Goal: Task Accomplishment & Management: Manage account settings

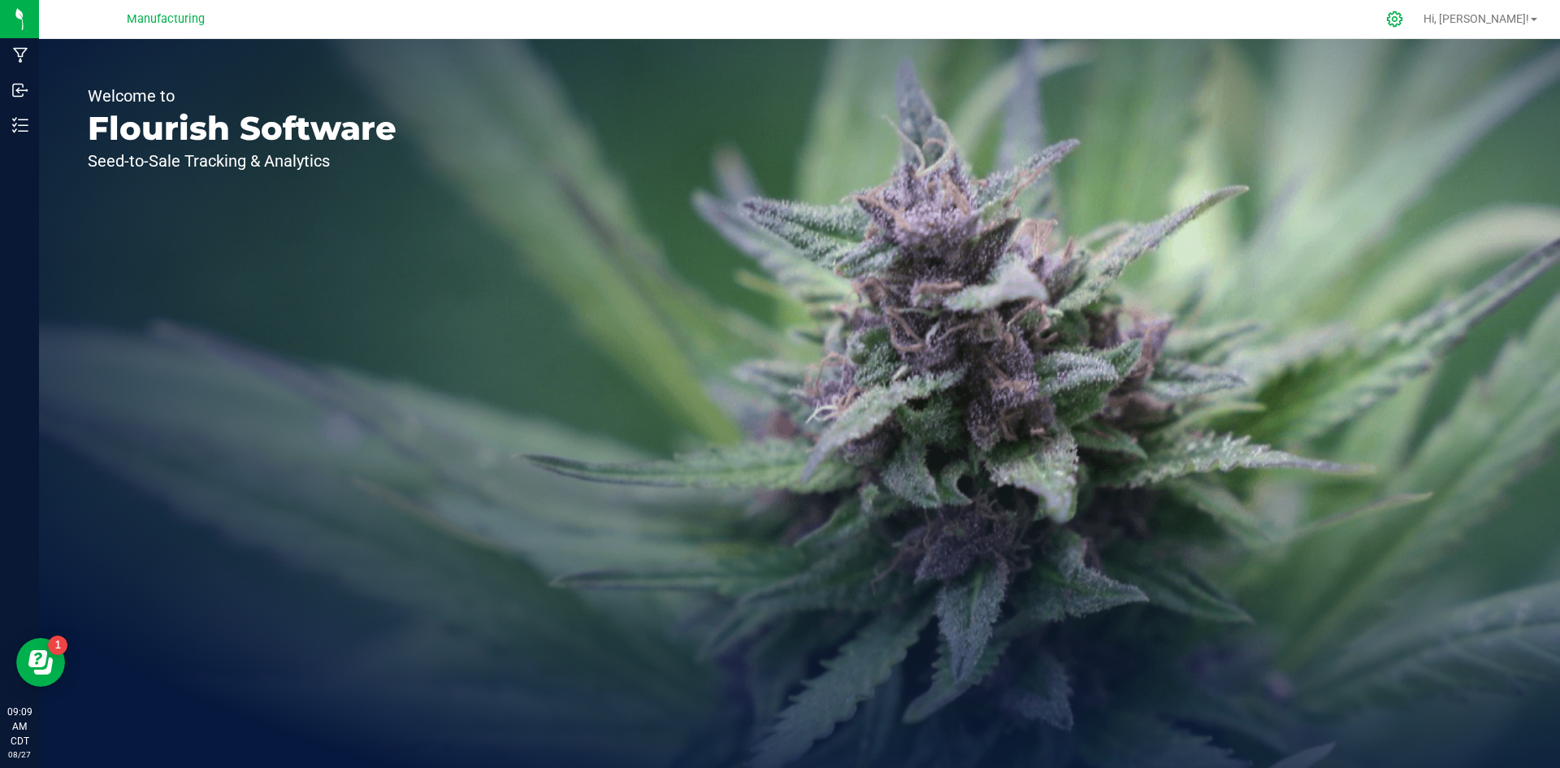
click at [1403, 24] on icon at bounding box center [1394, 19] width 17 height 17
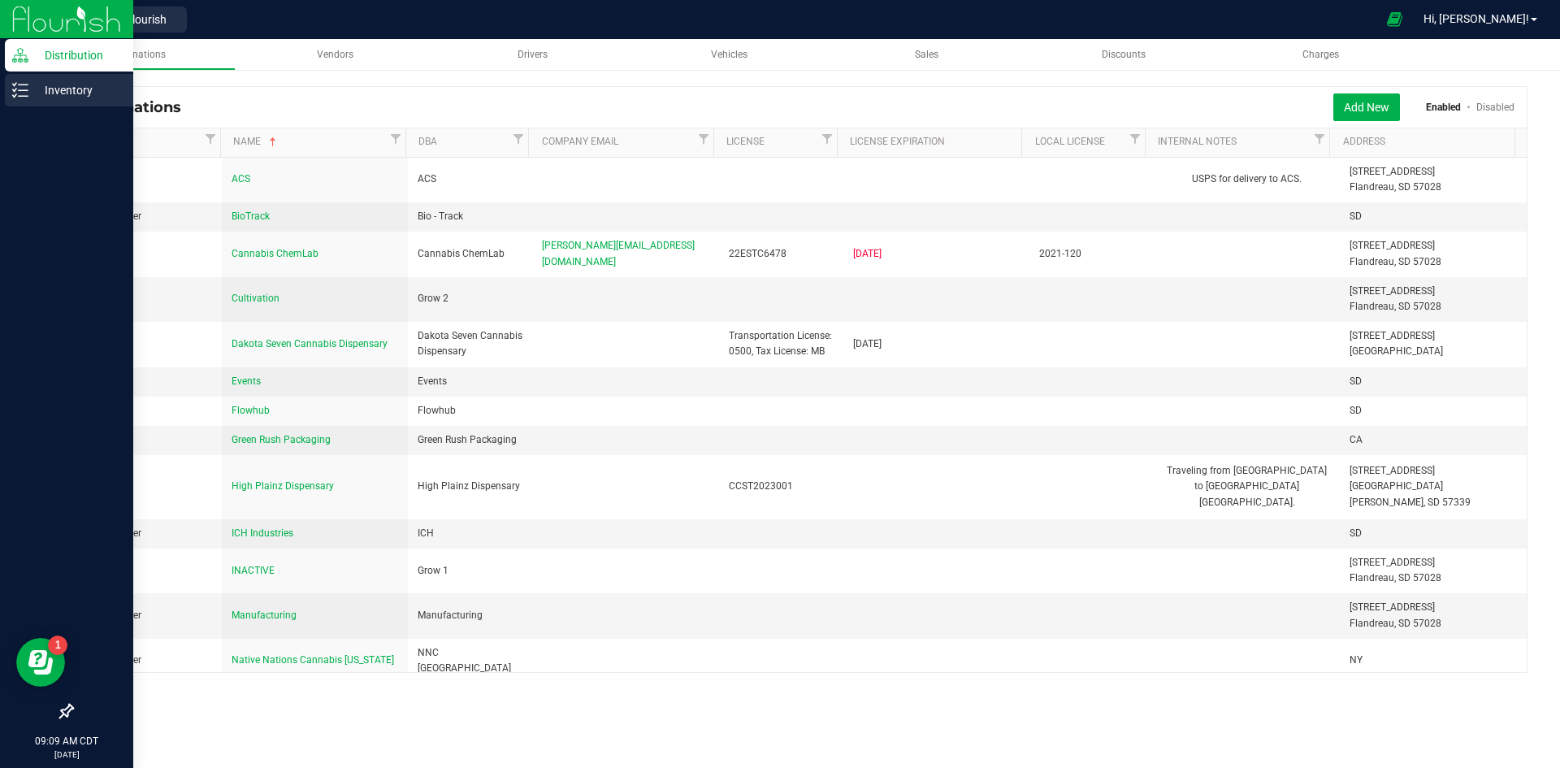
click at [21, 95] on icon at bounding box center [20, 90] width 16 height 16
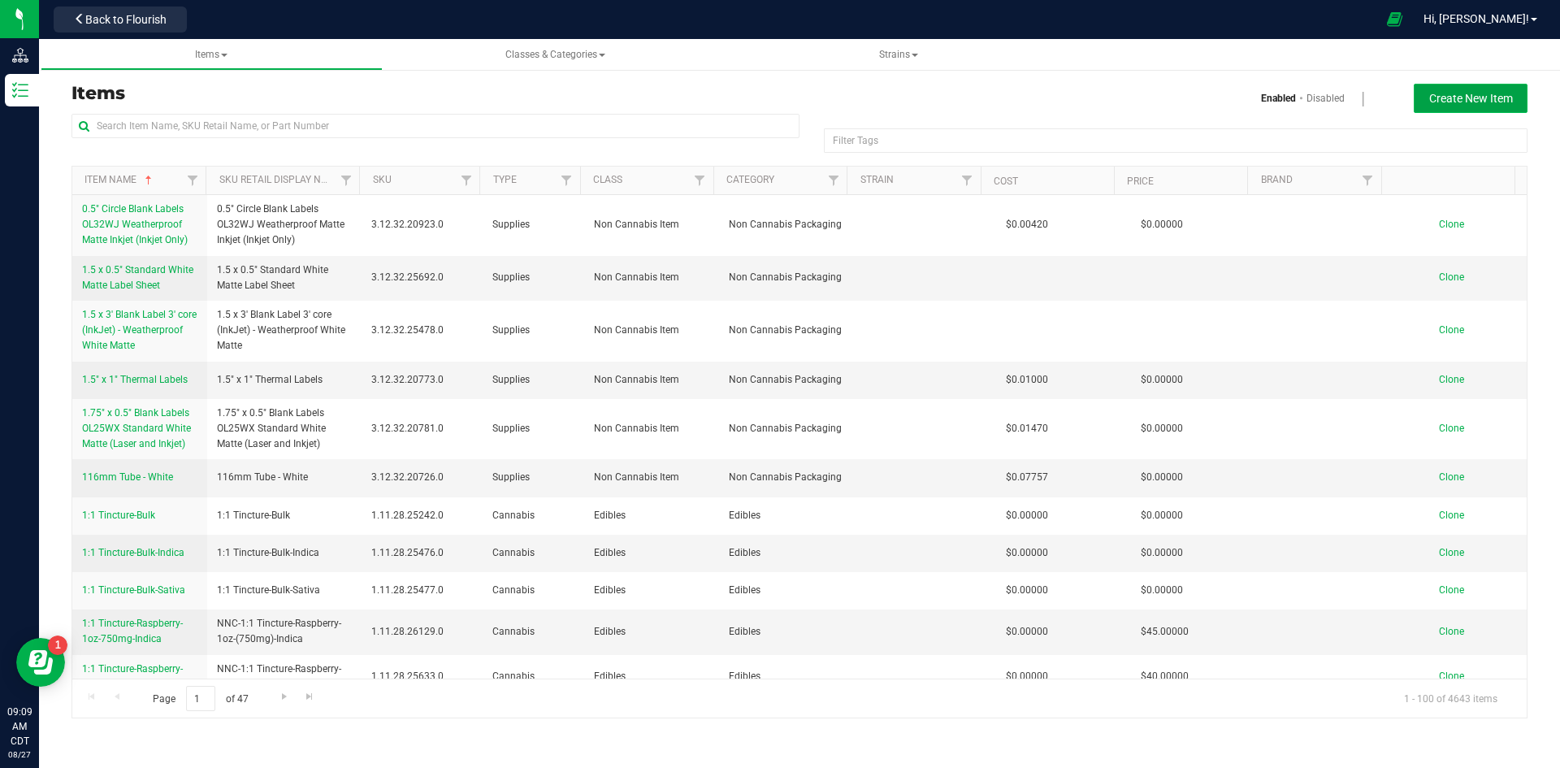
click at [1456, 92] on span "Create New Item" at bounding box center [1471, 98] width 84 height 13
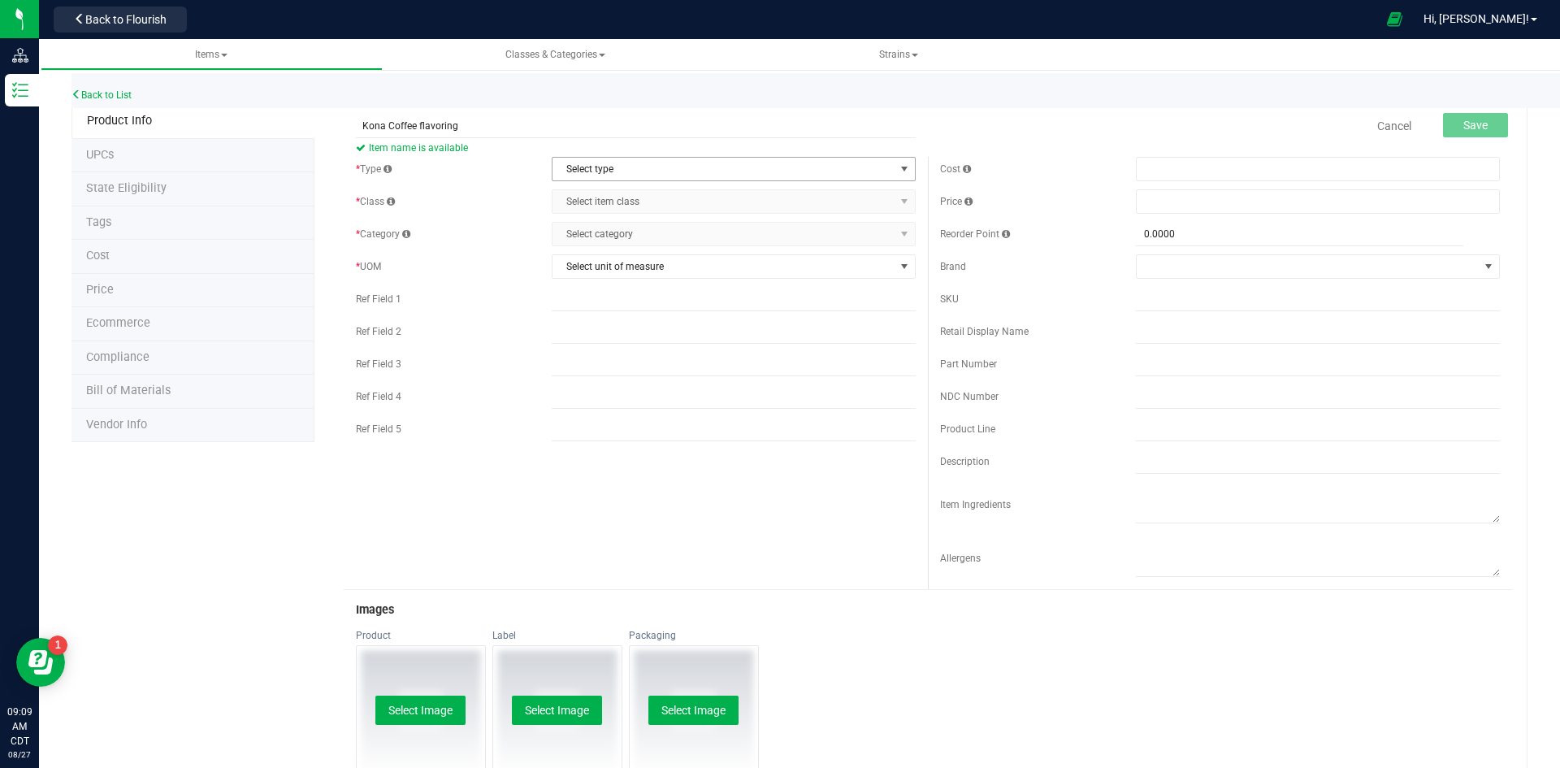
type input "Kona Coffee flavoring"
click at [628, 165] on span "Select type" at bounding box center [724, 169] width 342 height 23
click at [617, 266] on li "Supplies" at bounding box center [727, 270] width 359 height 24
click at [630, 199] on span "Select item class" at bounding box center [724, 201] width 342 height 23
click at [630, 254] on li "Non Cannabis Item" at bounding box center [727, 253] width 359 height 24
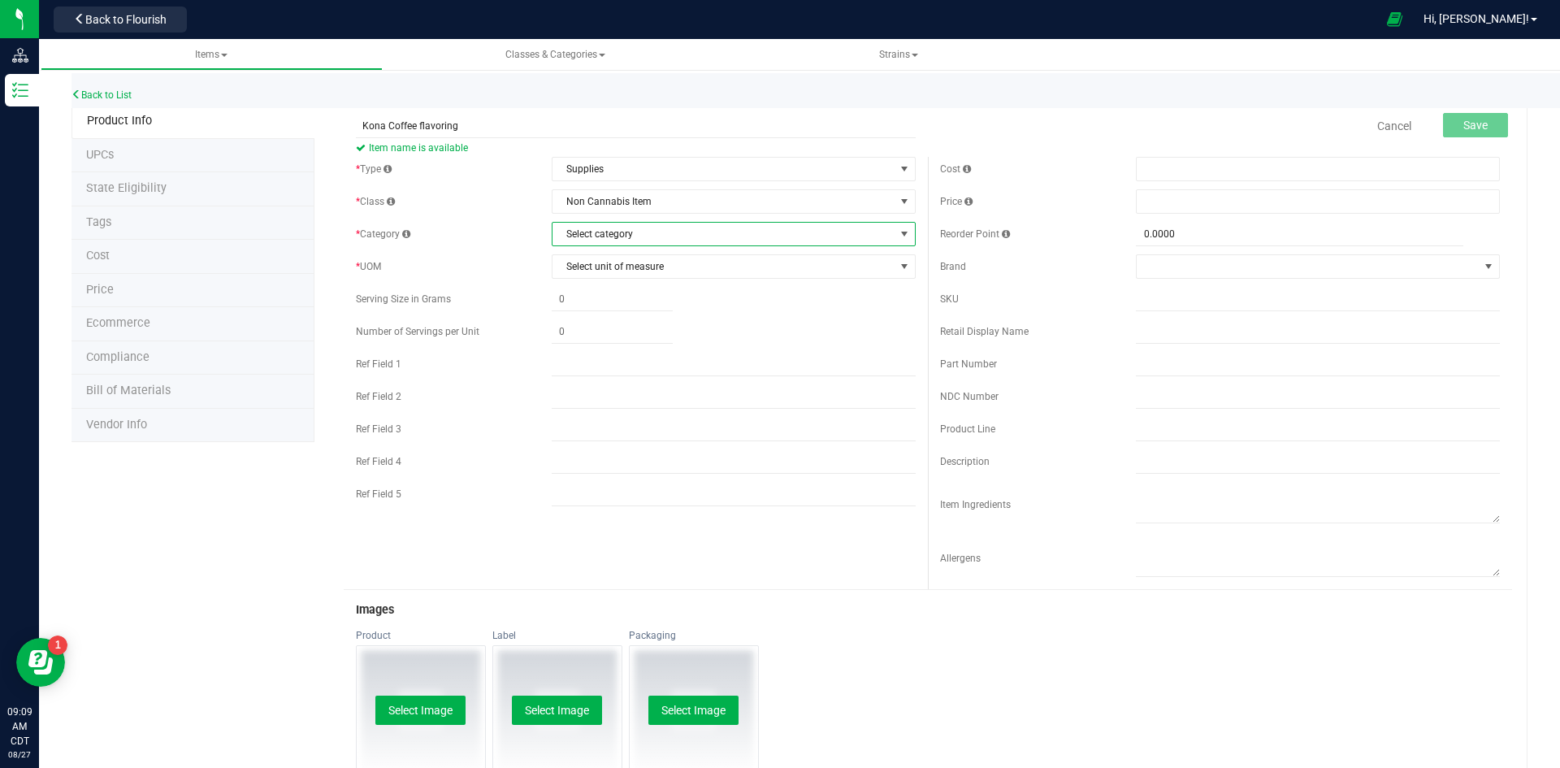
click at [631, 234] on span "Select category" at bounding box center [724, 234] width 342 height 23
click at [634, 280] on li "Non Cannabis Kitchen Ingredients" at bounding box center [727, 286] width 359 height 24
click at [638, 267] on span "Select unit of measure" at bounding box center [724, 266] width 342 height 23
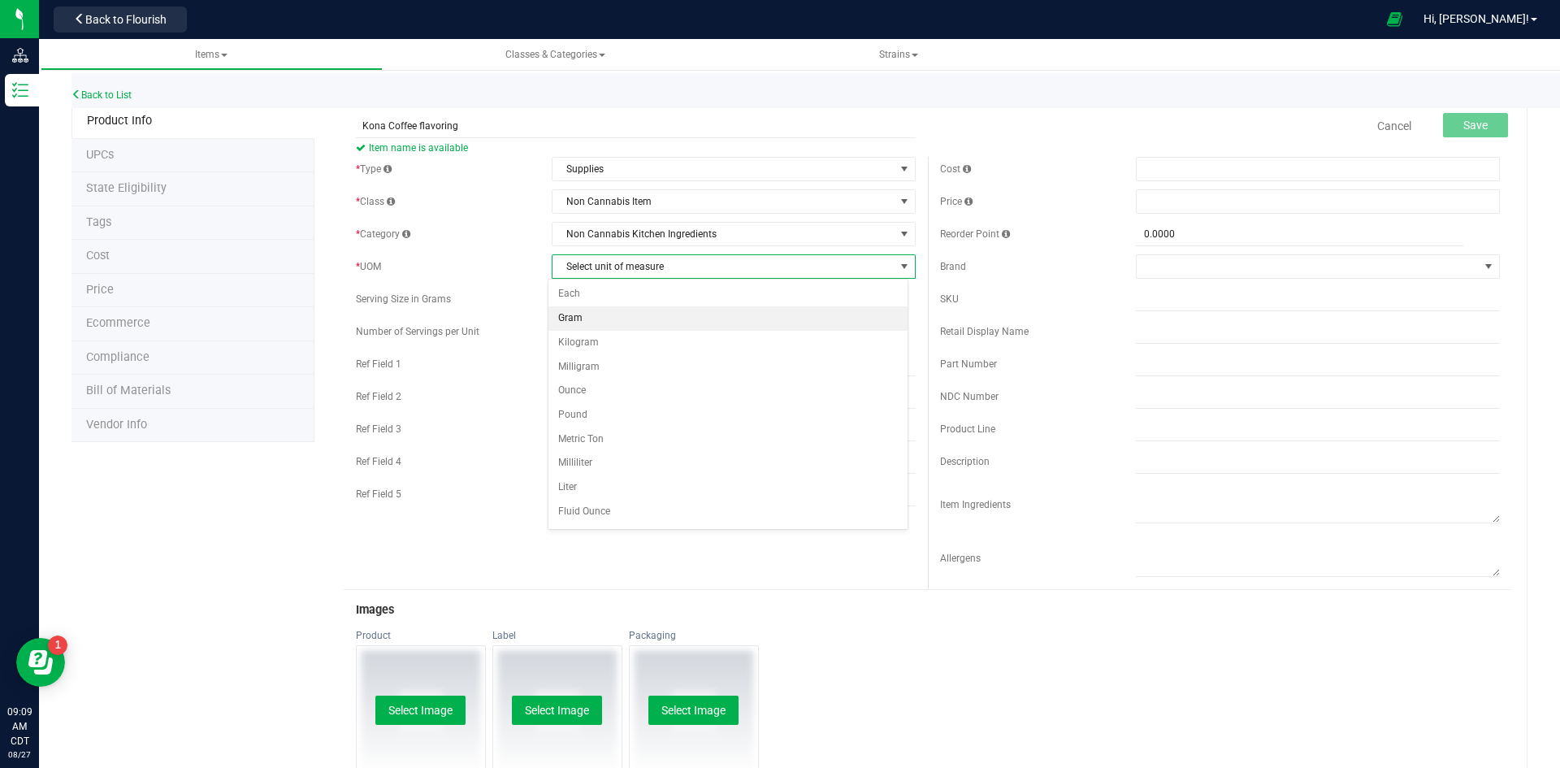
click at [634, 317] on li "Gram" at bounding box center [727, 318] width 359 height 24
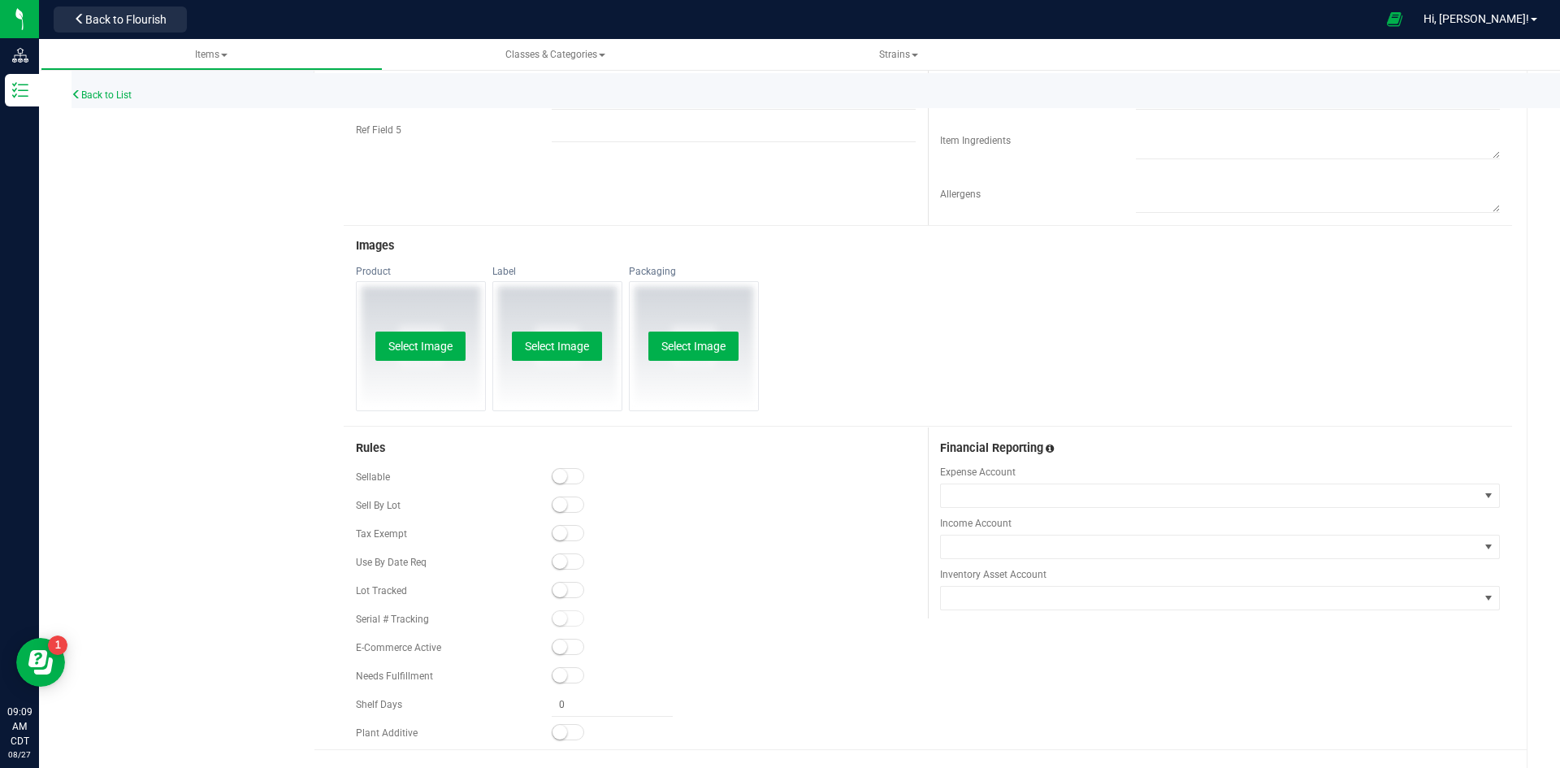
scroll to position [397, 0]
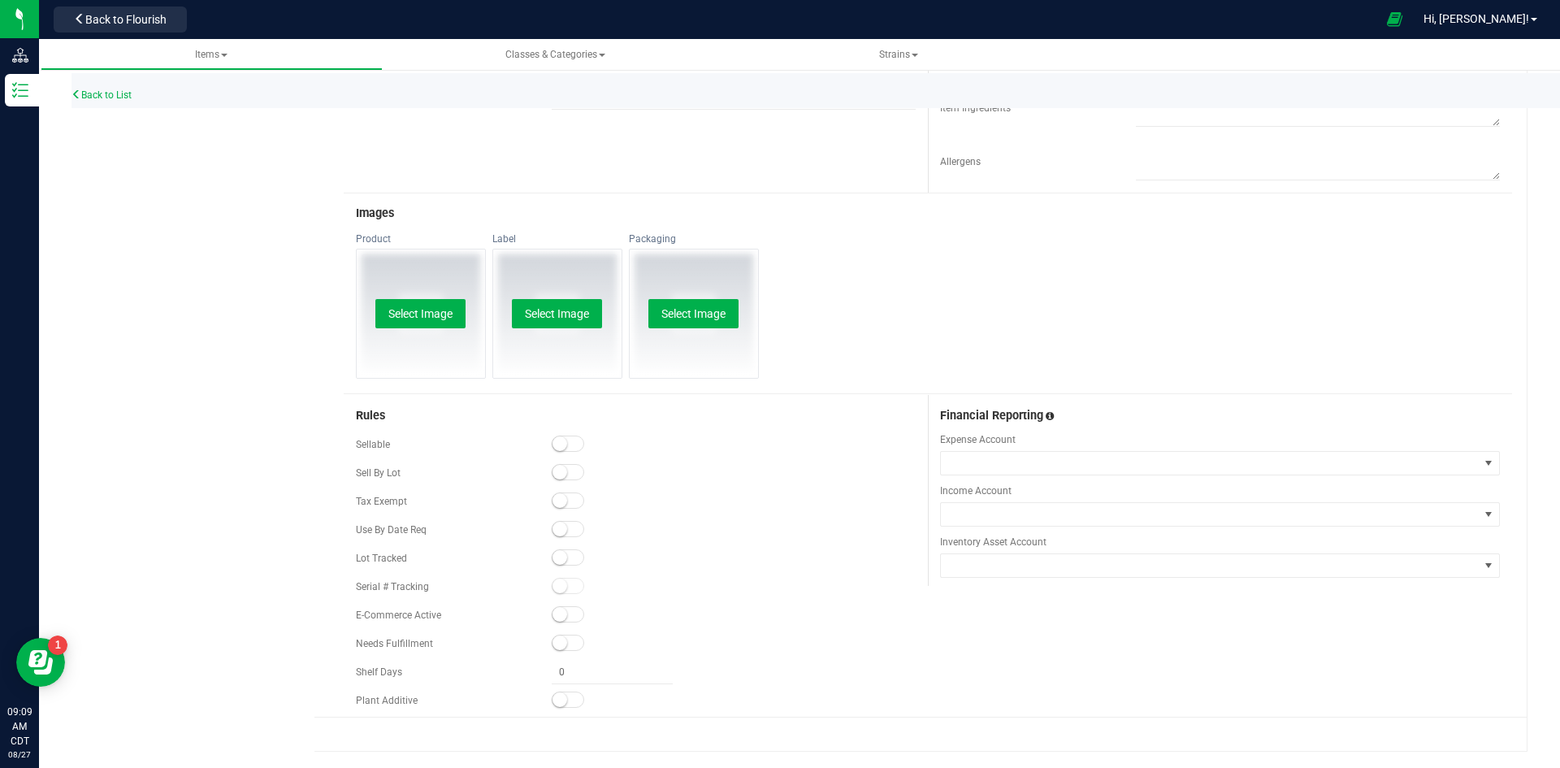
click at [555, 561] on small at bounding box center [560, 557] width 15 height 15
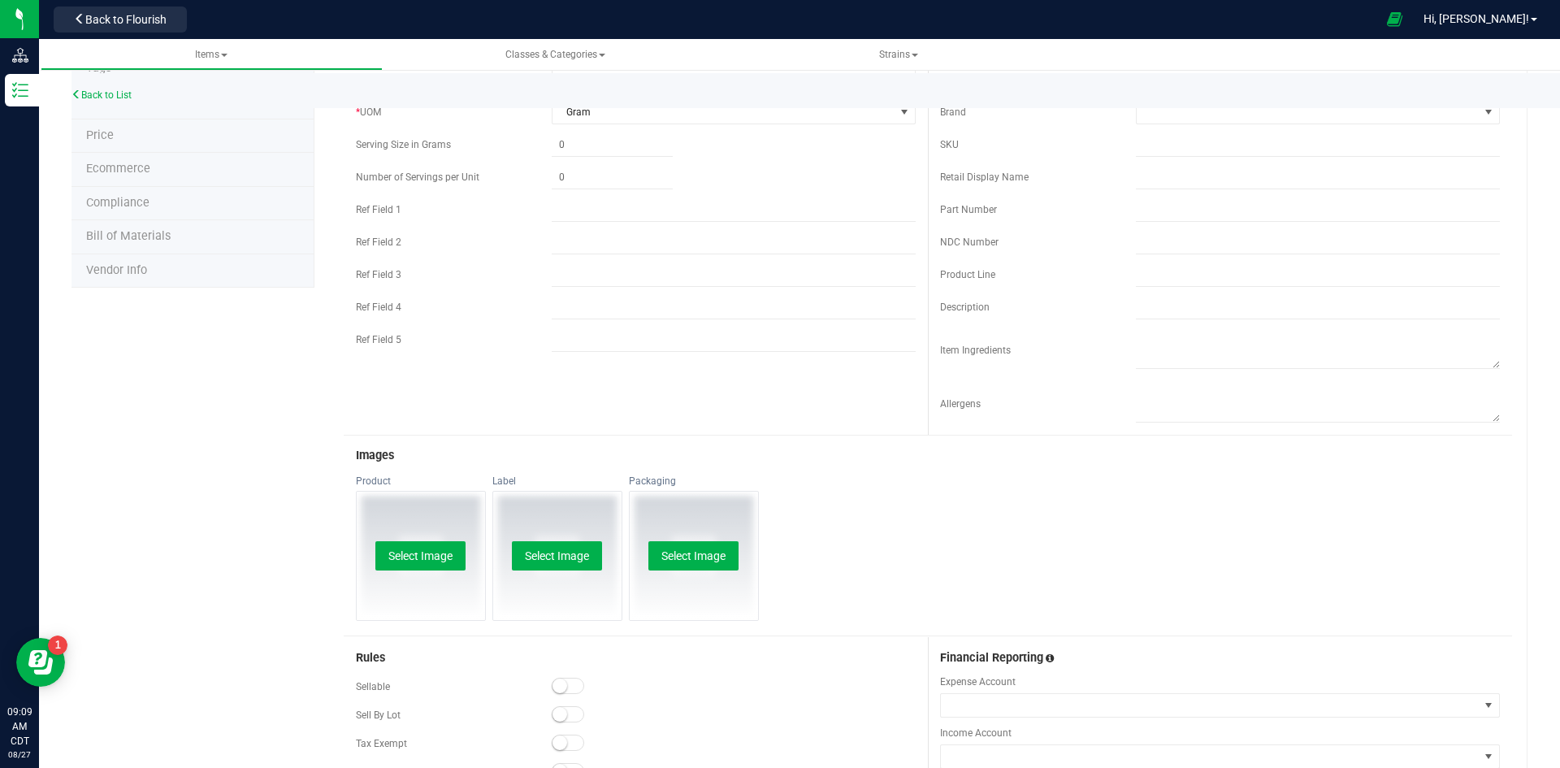
scroll to position [0, 0]
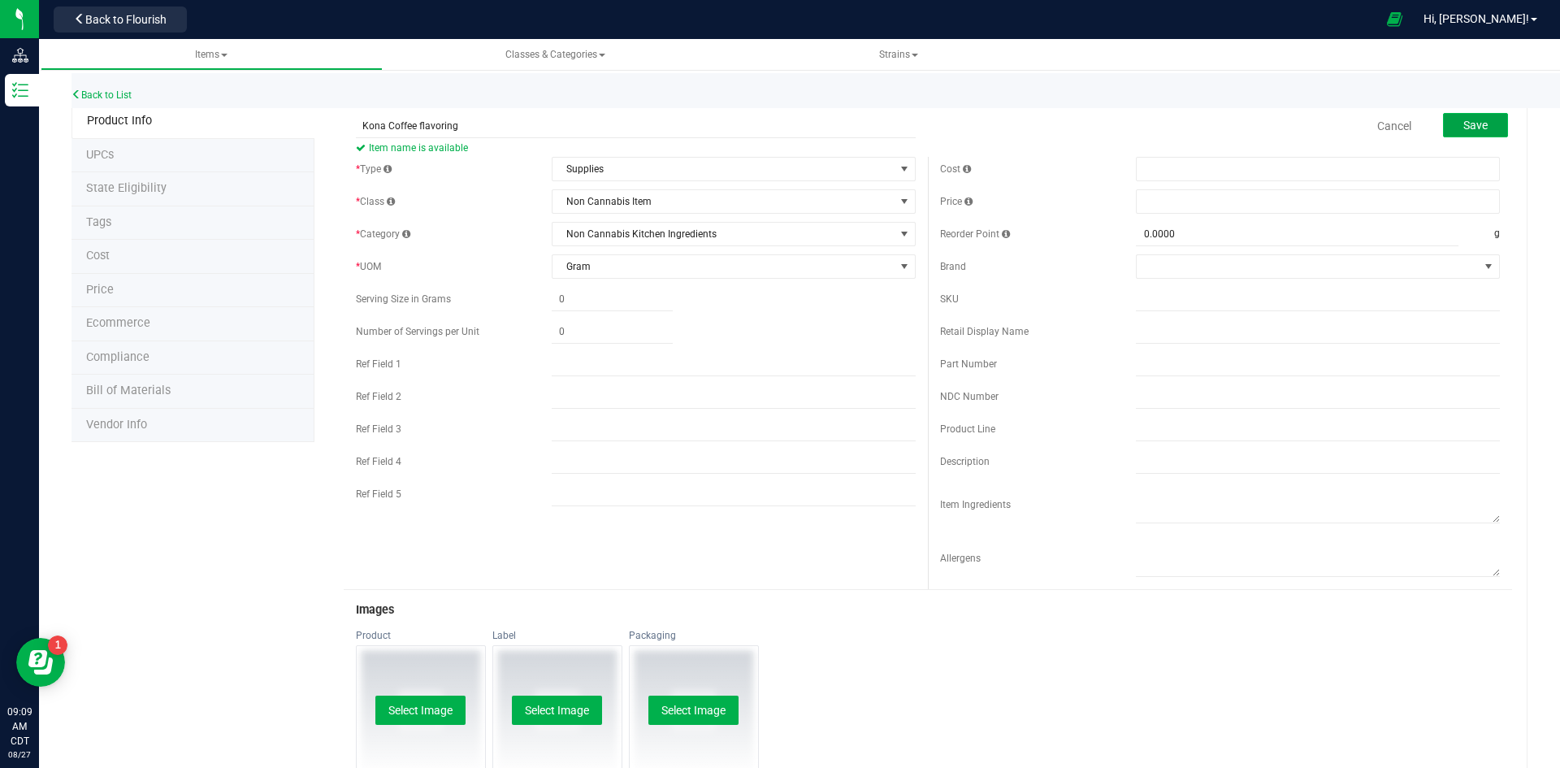
click at [1445, 126] on button "Save" at bounding box center [1475, 125] width 65 height 24
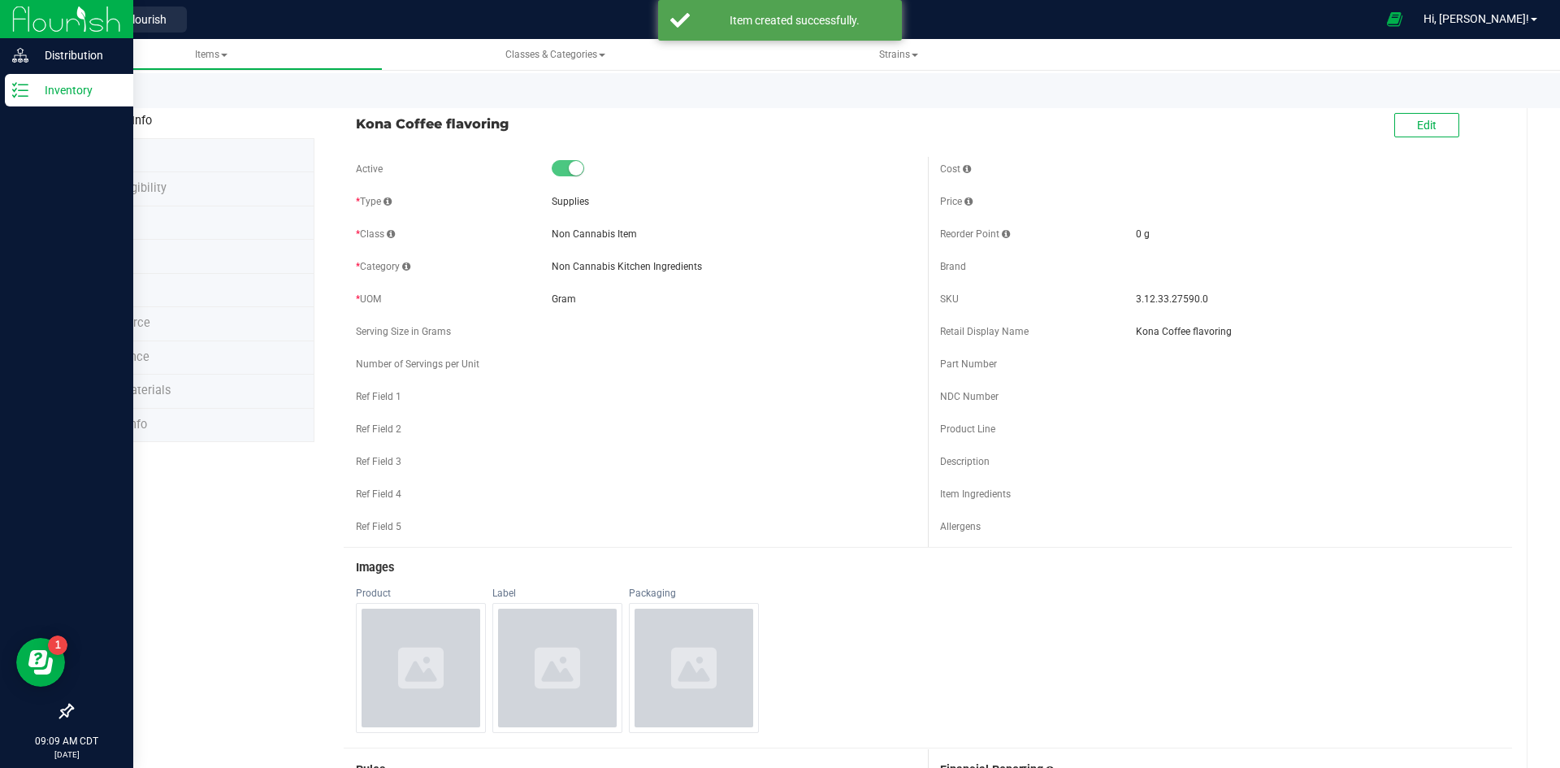
click at [37, 92] on p "Inventory" at bounding box center [77, 90] width 98 height 20
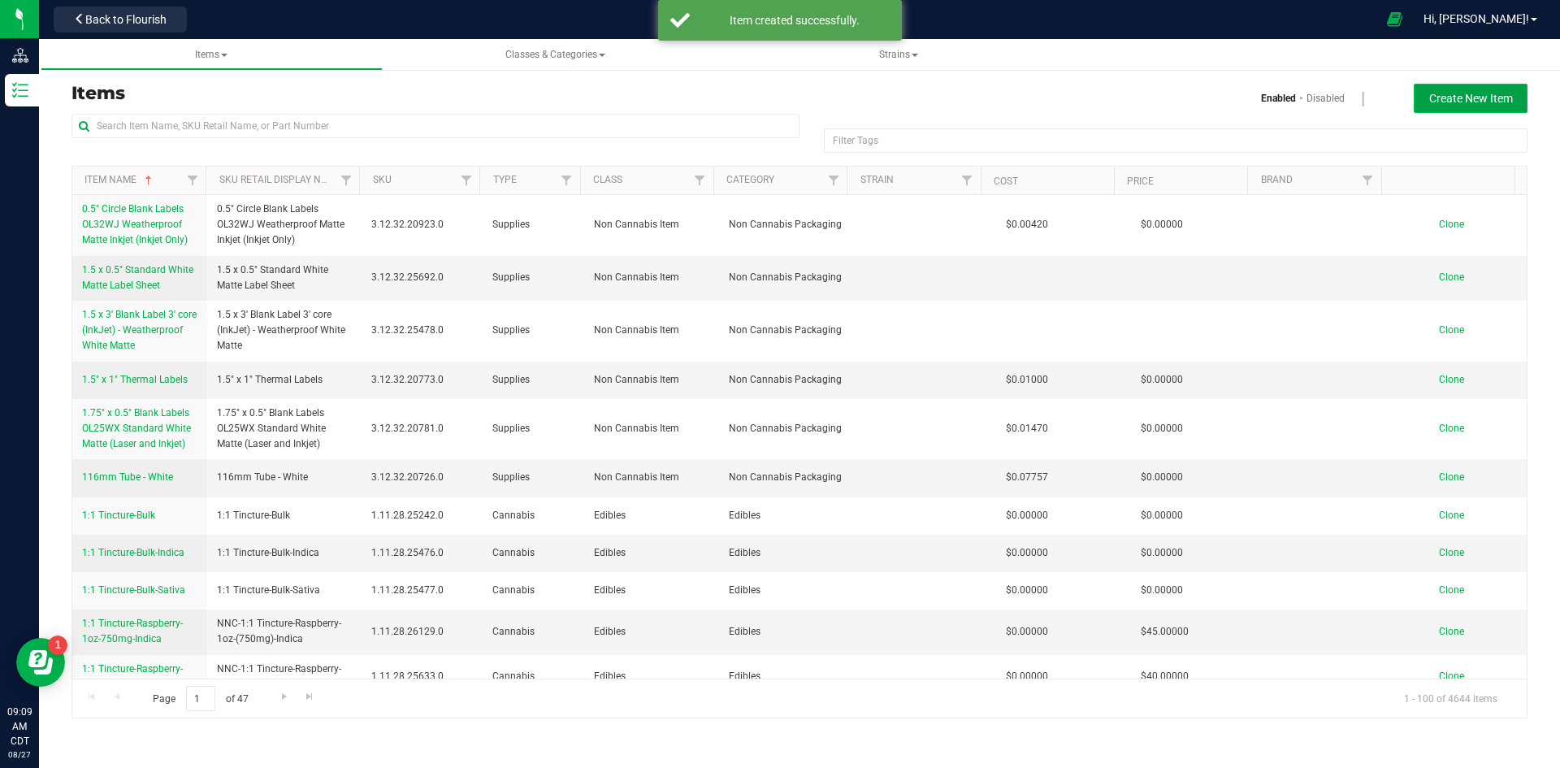
click at [1477, 102] on span "Create New Item" at bounding box center [1471, 98] width 84 height 13
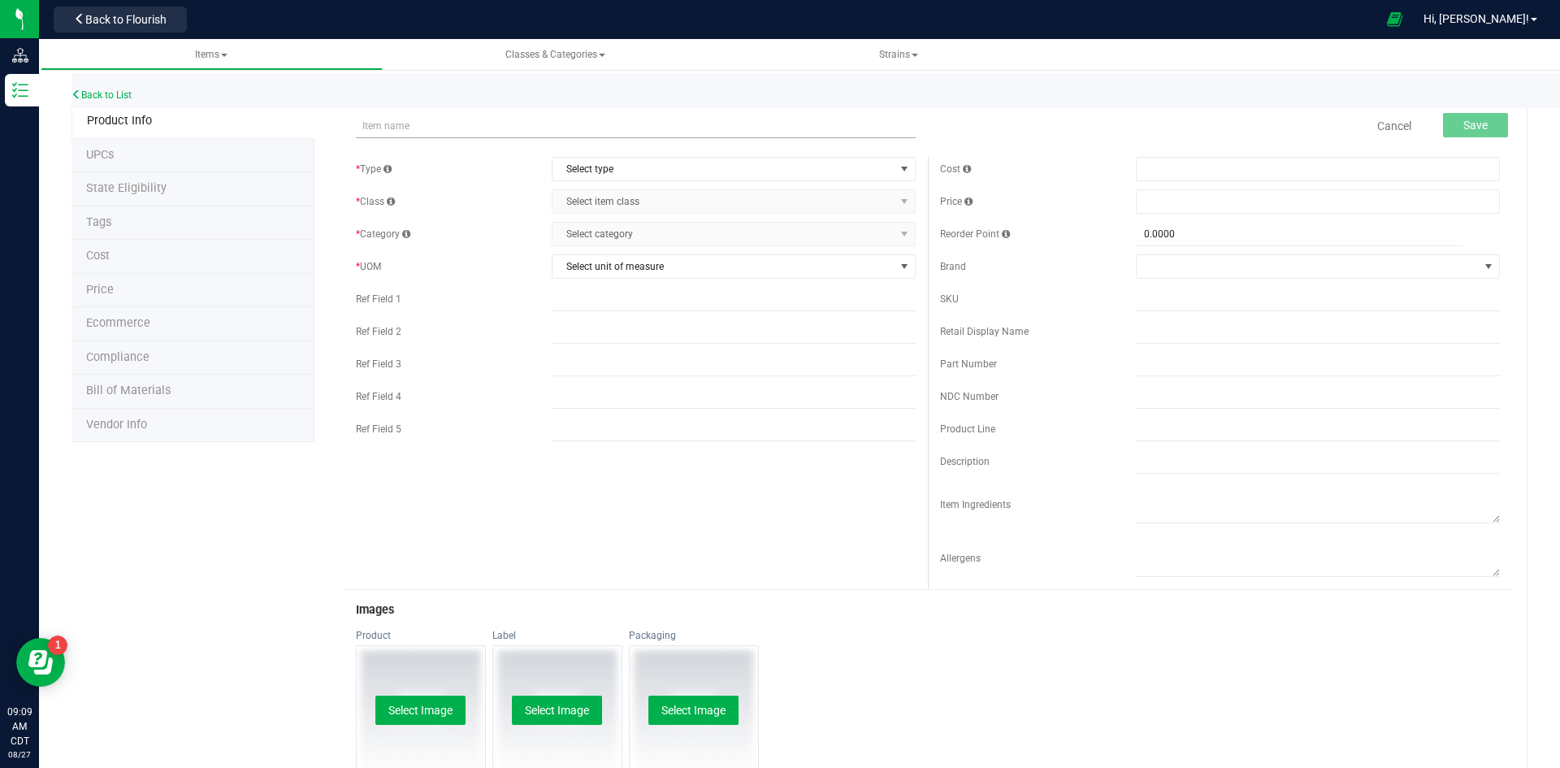
click at [391, 121] on input "text" at bounding box center [636, 126] width 560 height 24
type input "Hazelnut Flavoring"
click at [652, 167] on span "Select type" at bounding box center [724, 169] width 342 height 23
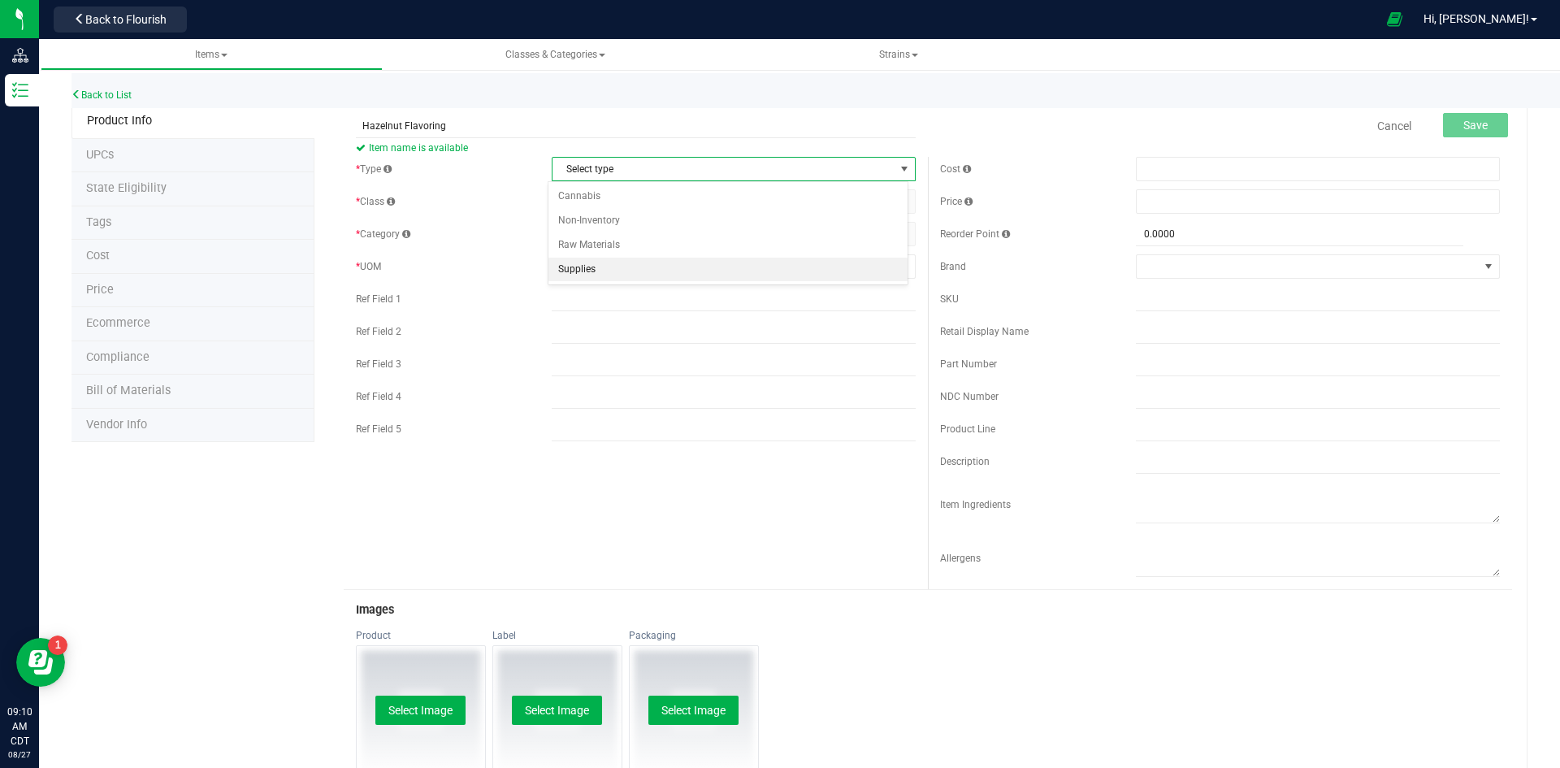
click at [636, 269] on li "Supplies" at bounding box center [727, 270] width 359 height 24
click at [626, 206] on span "Select item class" at bounding box center [724, 201] width 342 height 23
click at [631, 254] on li "Non Cannabis Item" at bounding box center [727, 253] width 359 height 24
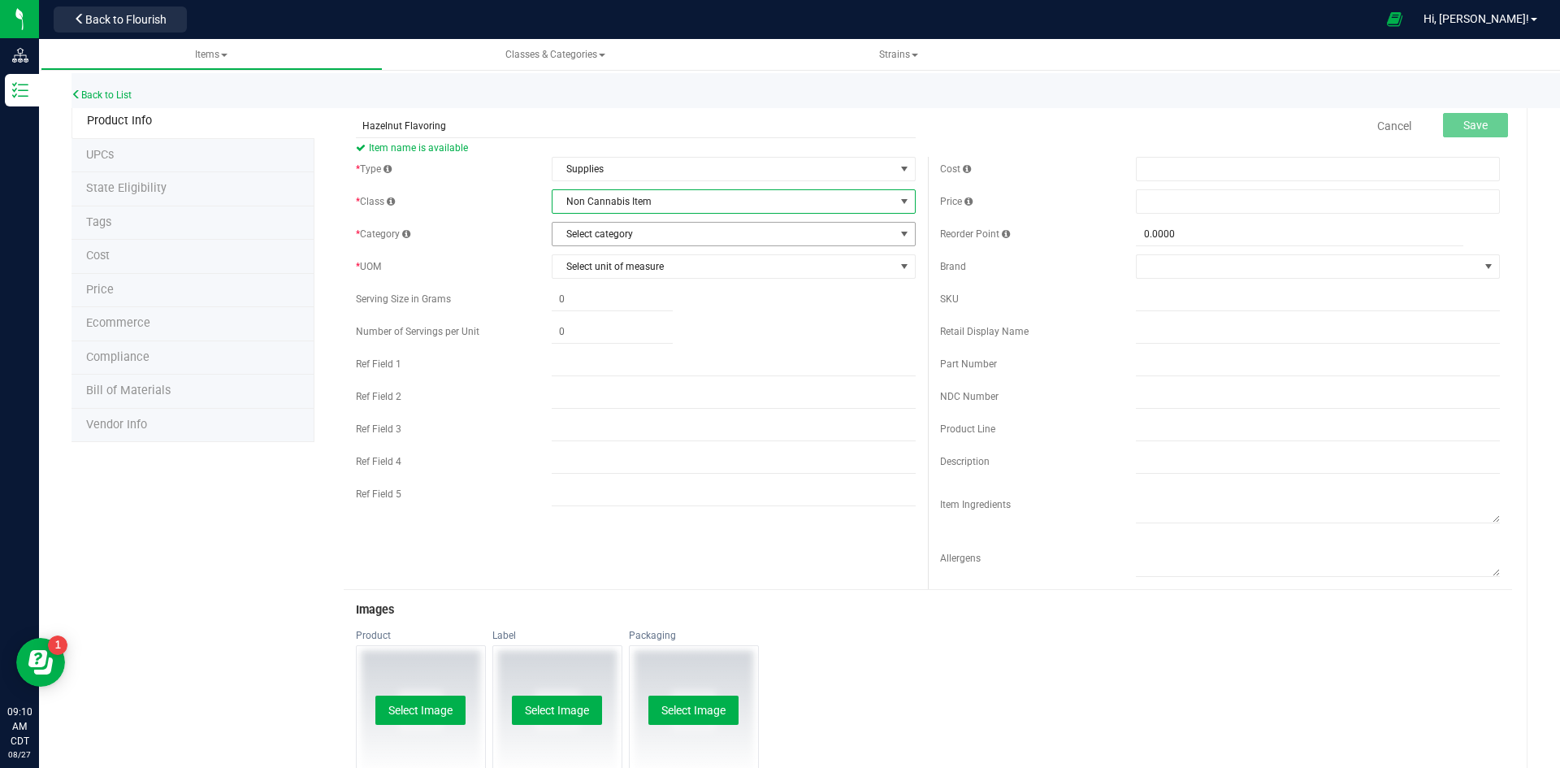
click at [635, 238] on span "Select category" at bounding box center [724, 234] width 342 height 23
click at [632, 284] on li "Non Cannabis Kitchen Ingredients" at bounding box center [727, 286] width 359 height 24
click at [639, 268] on span "Select unit of measure" at bounding box center [724, 266] width 342 height 23
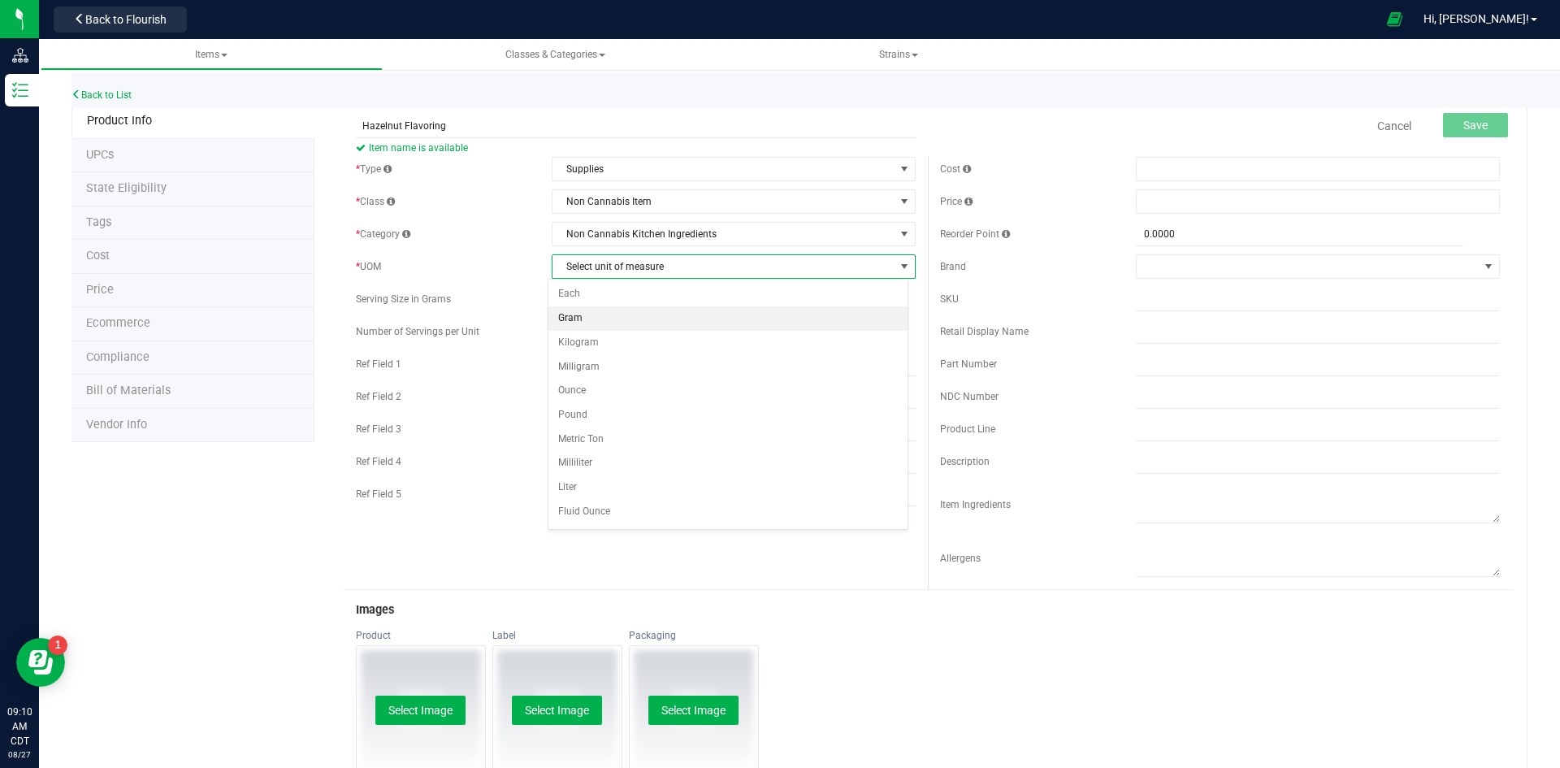
click at [639, 323] on li "Gram" at bounding box center [727, 318] width 359 height 24
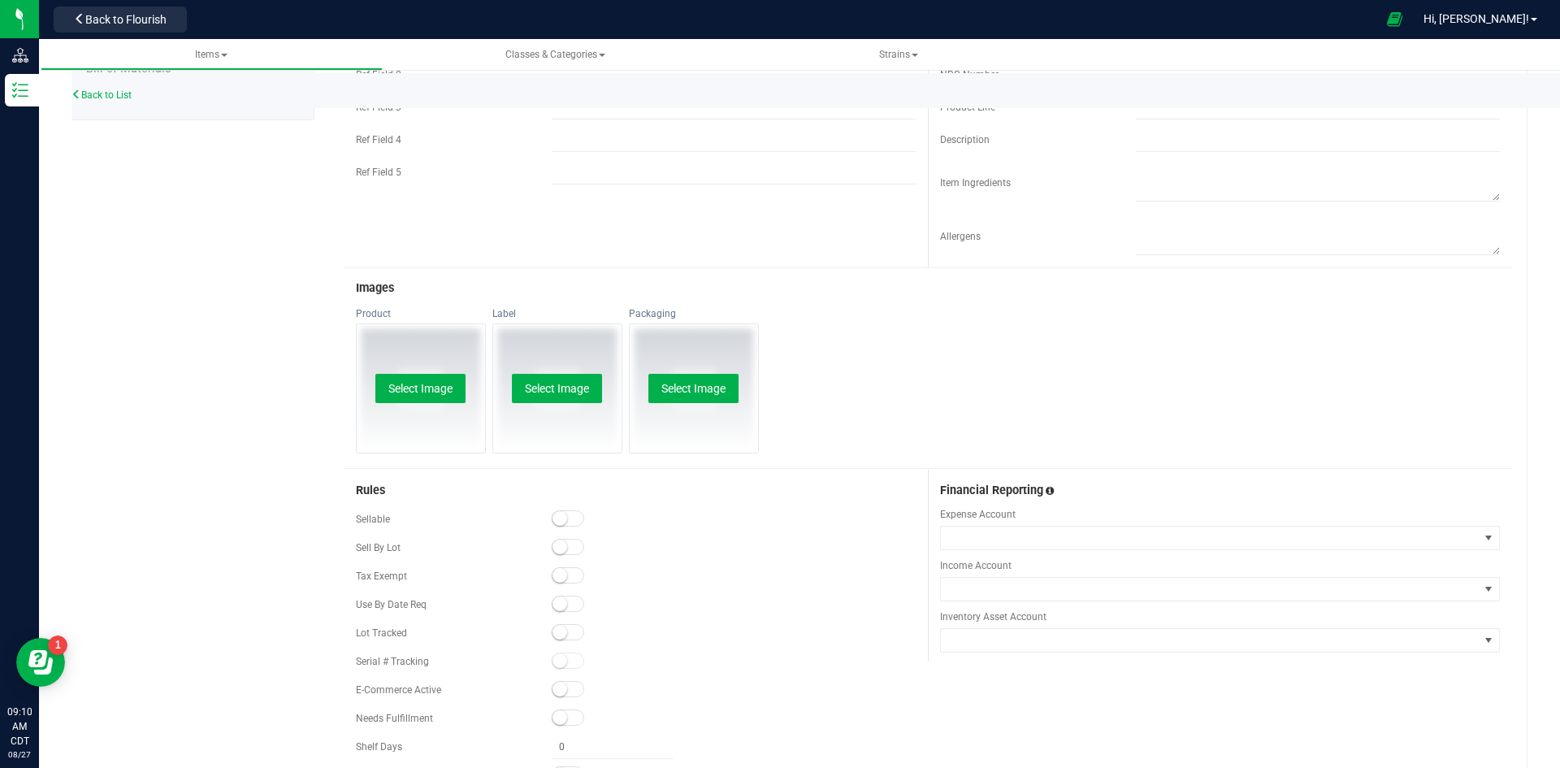
scroll to position [397, 0]
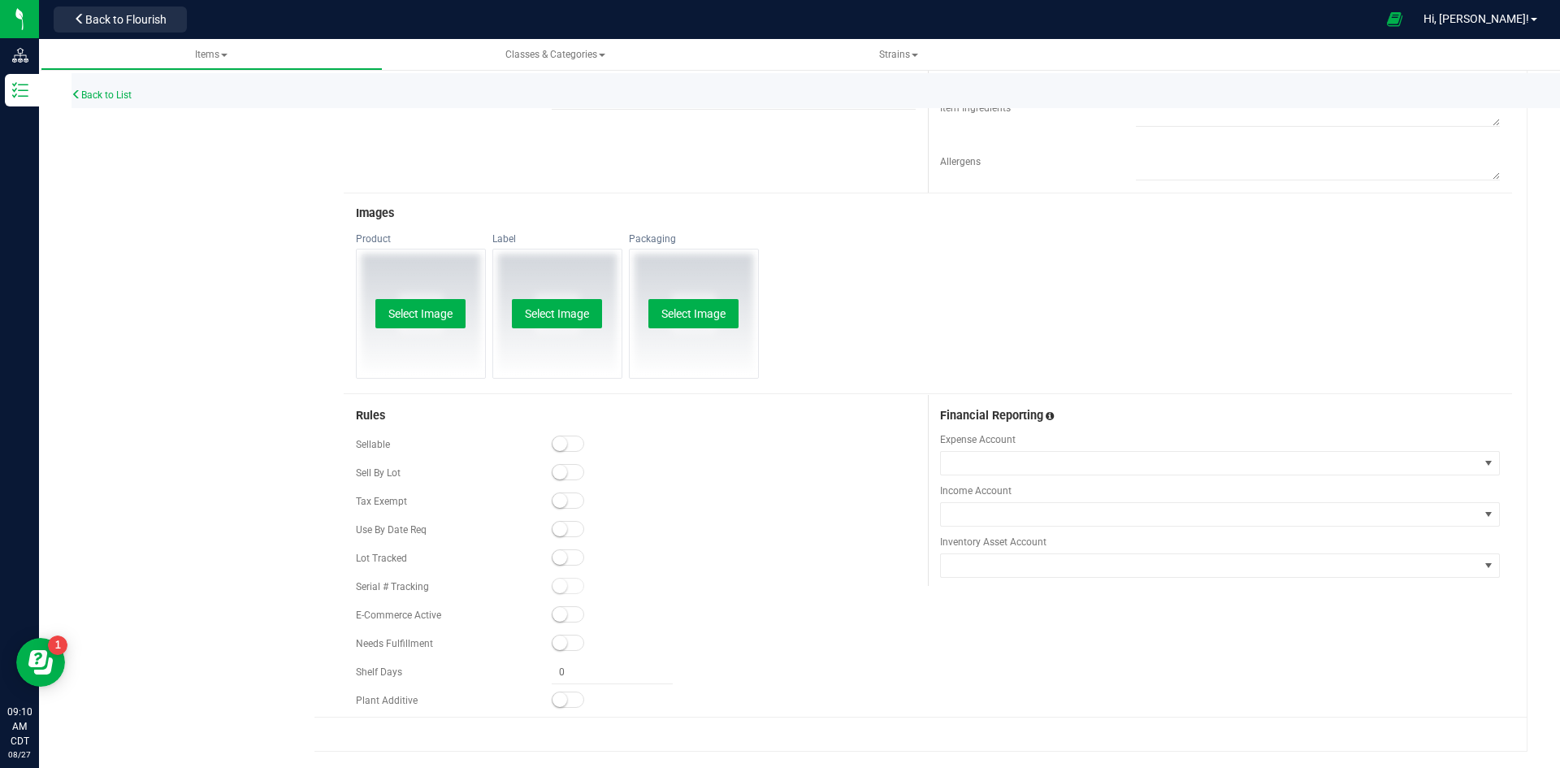
click at [553, 556] on small at bounding box center [560, 557] width 15 height 15
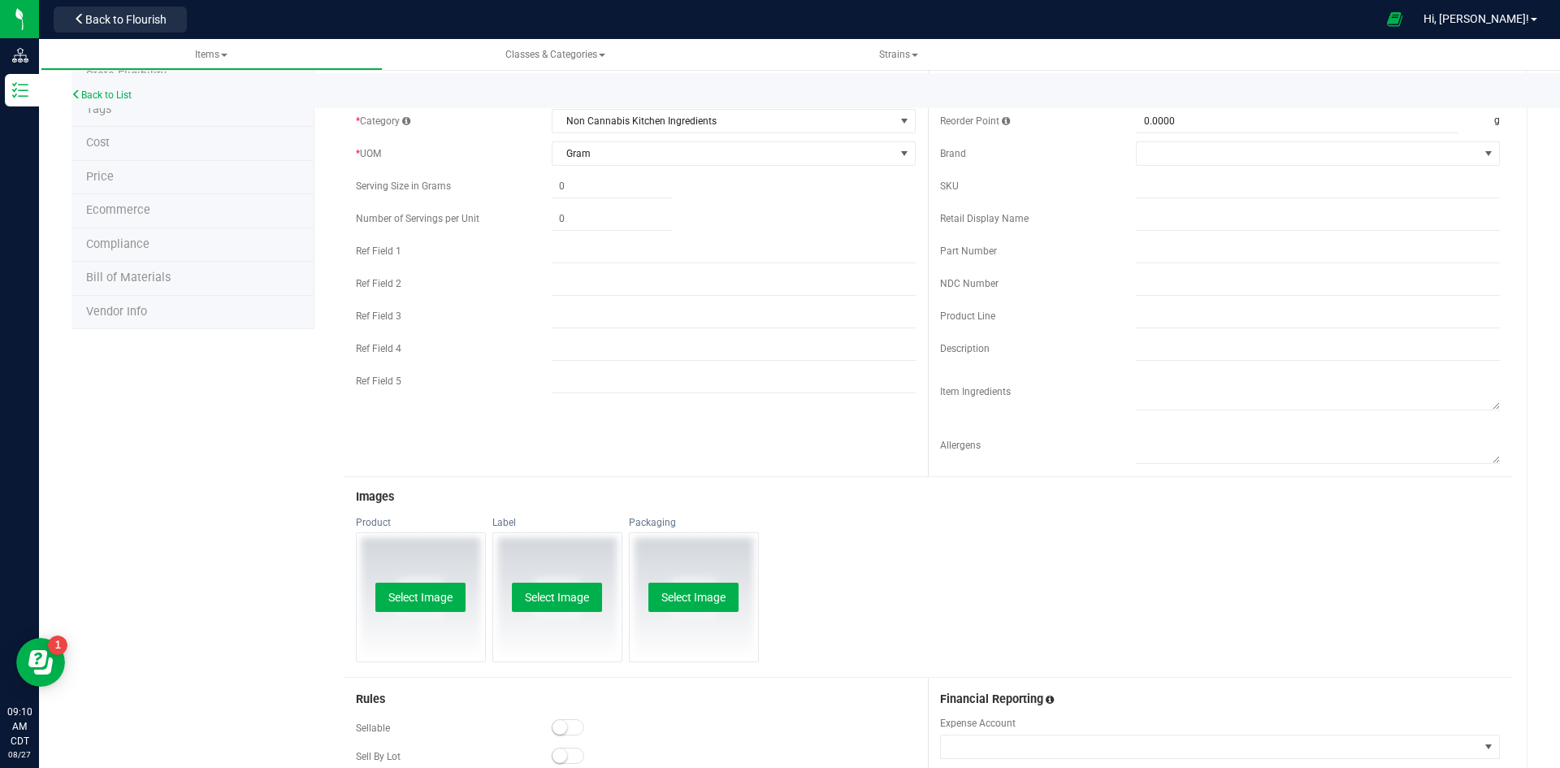
scroll to position [0, 0]
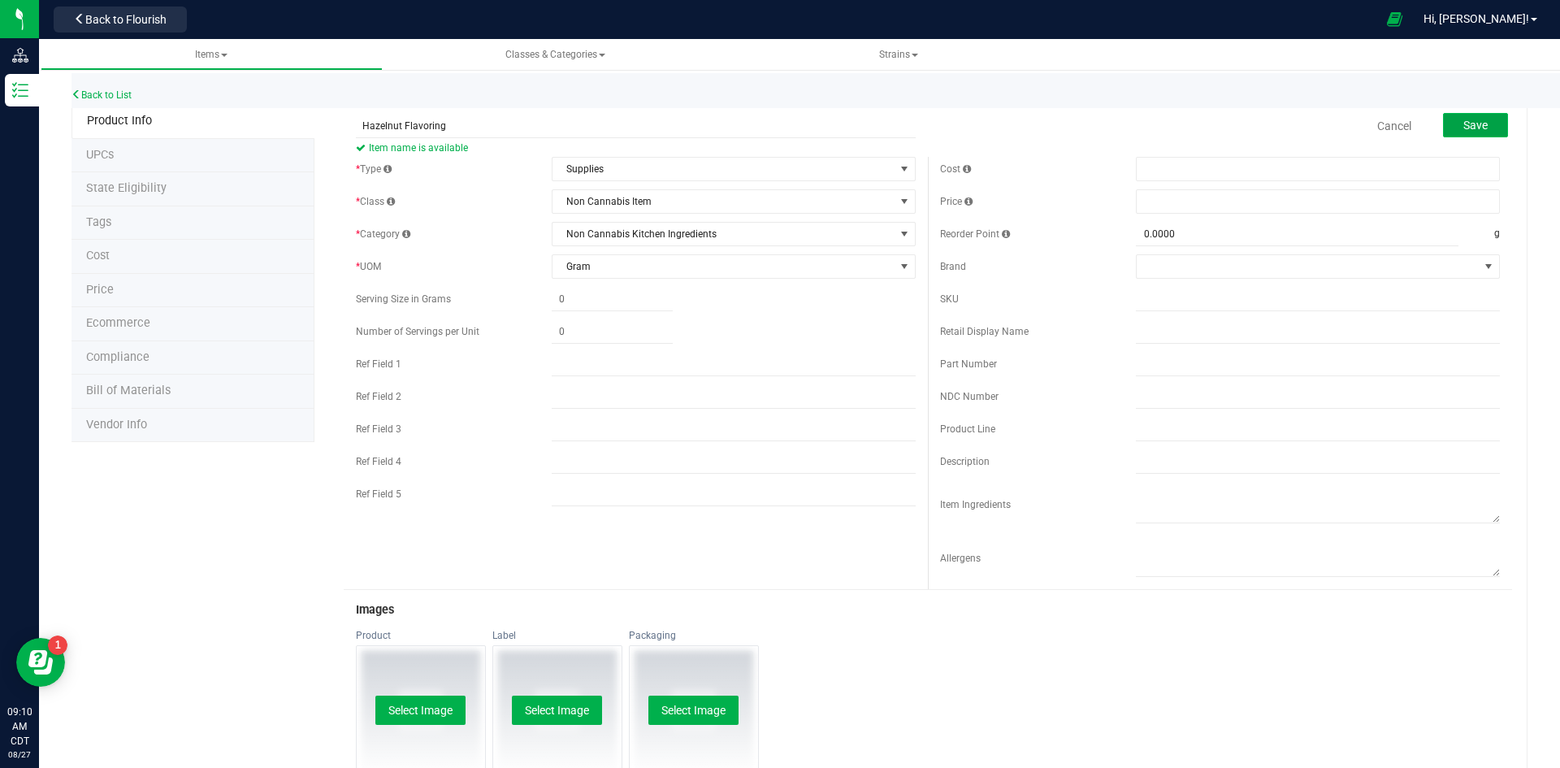
click at [1475, 125] on span "Save" at bounding box center [1475, 125] width 24 height 13
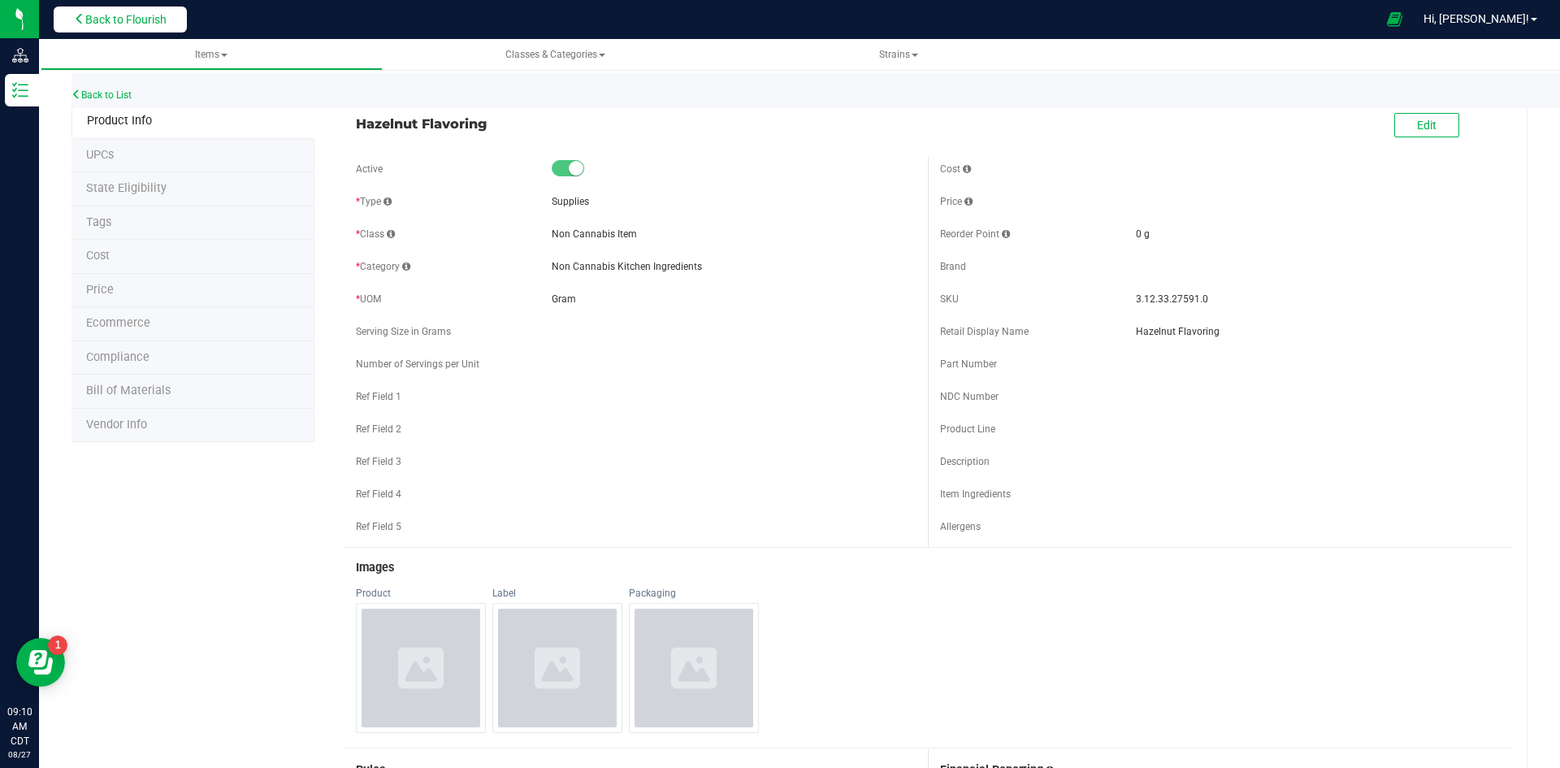
click at [151, 23] on span "Back to Flourish" at bounding box center [125, 19] width 81 height 13
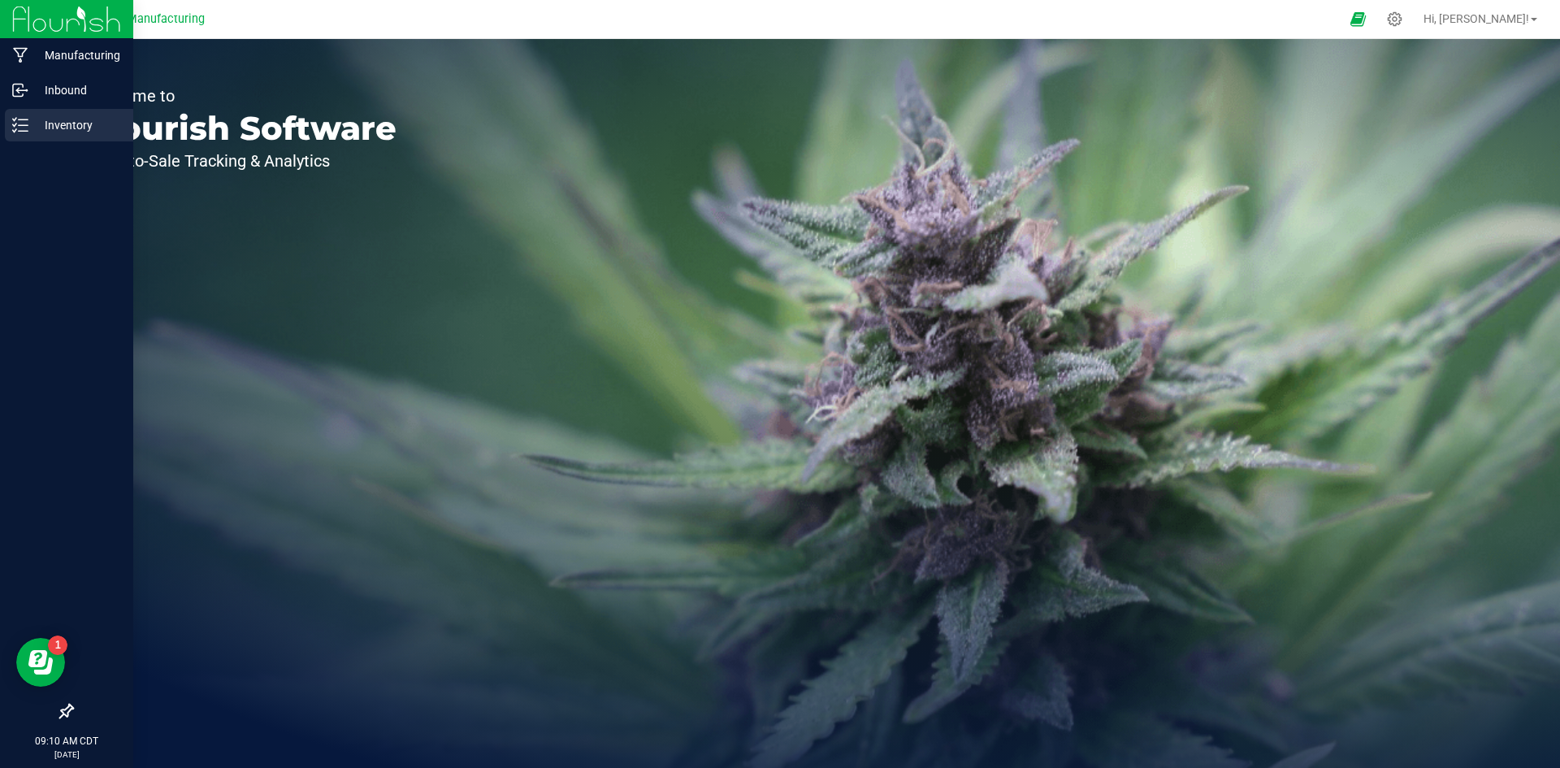
click at [37, 133] on p "Inventory" at bounding box center [77, 125] width 98 height 20
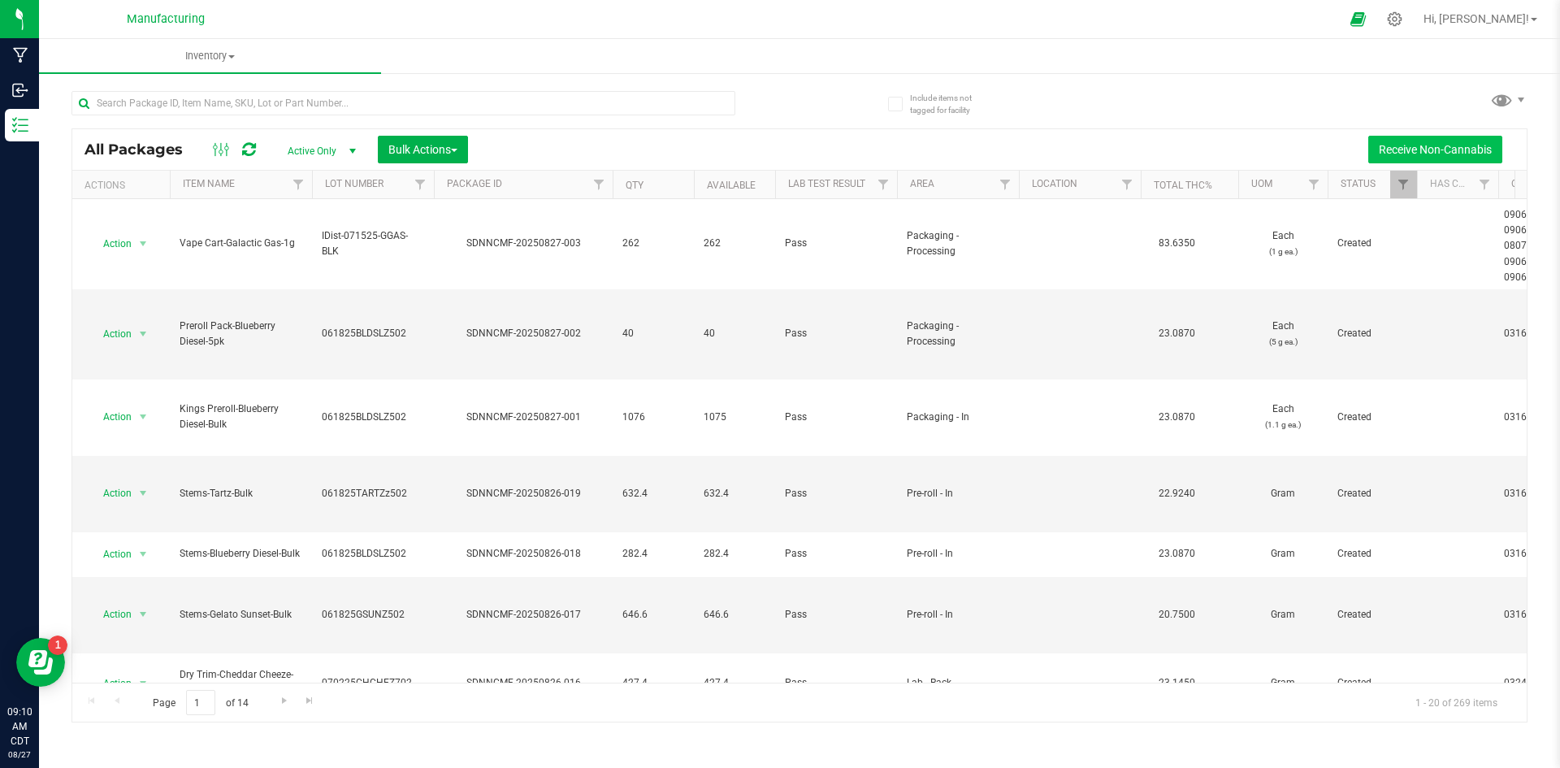
click at [1454, 154] on button "Receive Non-Cannabis" at bounding box center [1435, 150] width 134 height 28
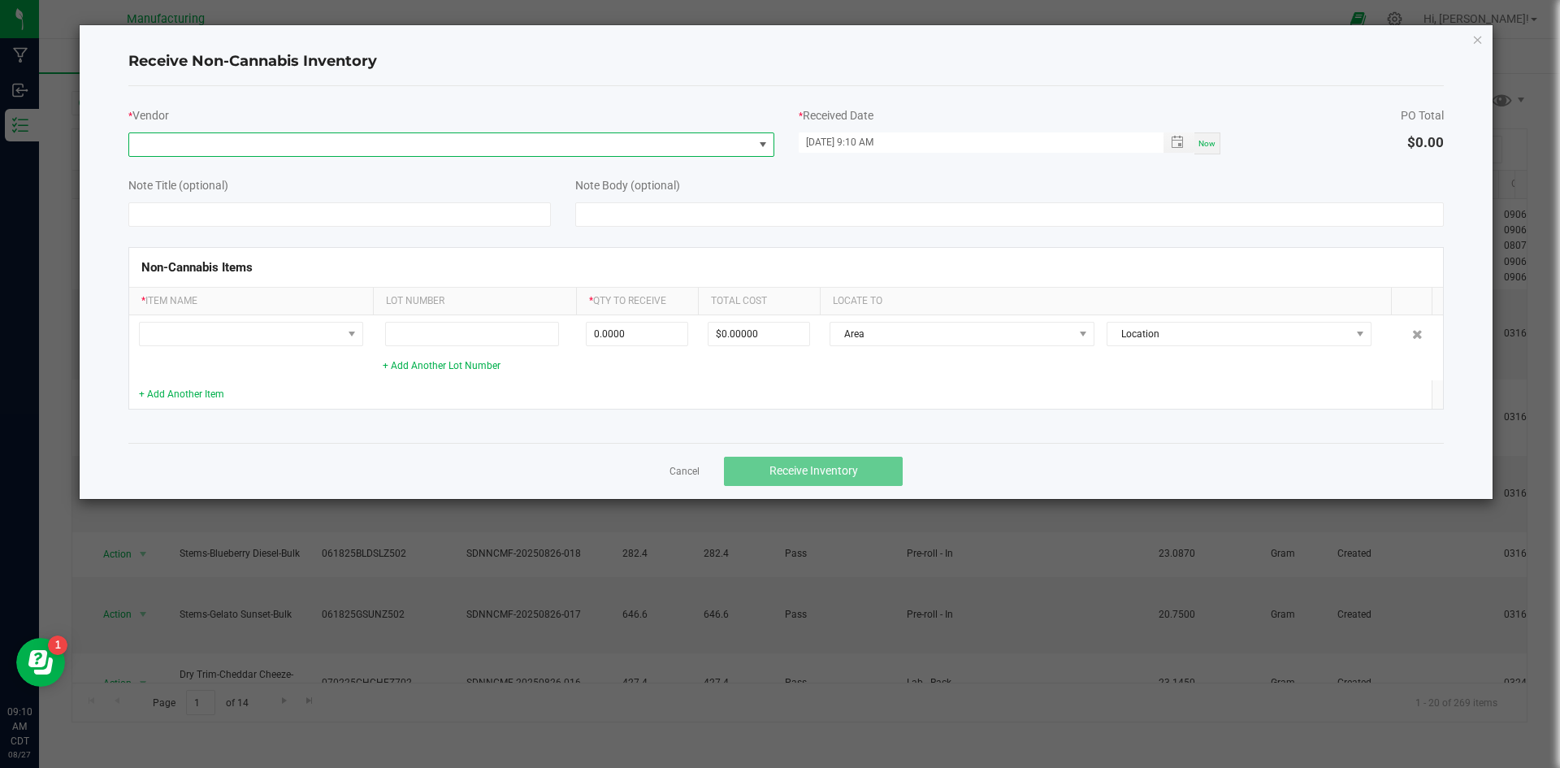
click at [198, 147] on span at bounding box center [441, 144] width 624 height 23
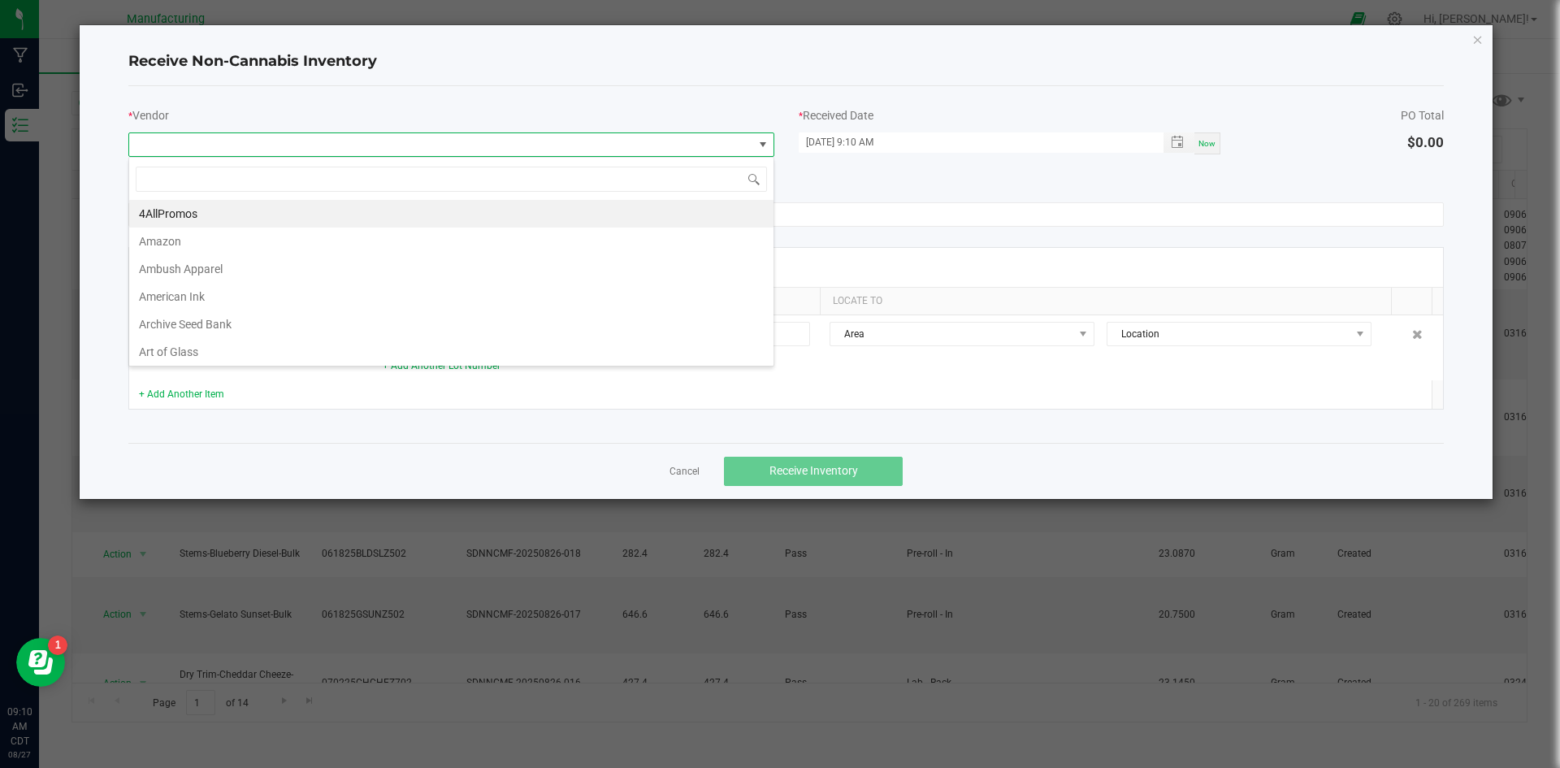
scroll to position [24, 646]
type input "[PERSON_NAME]"
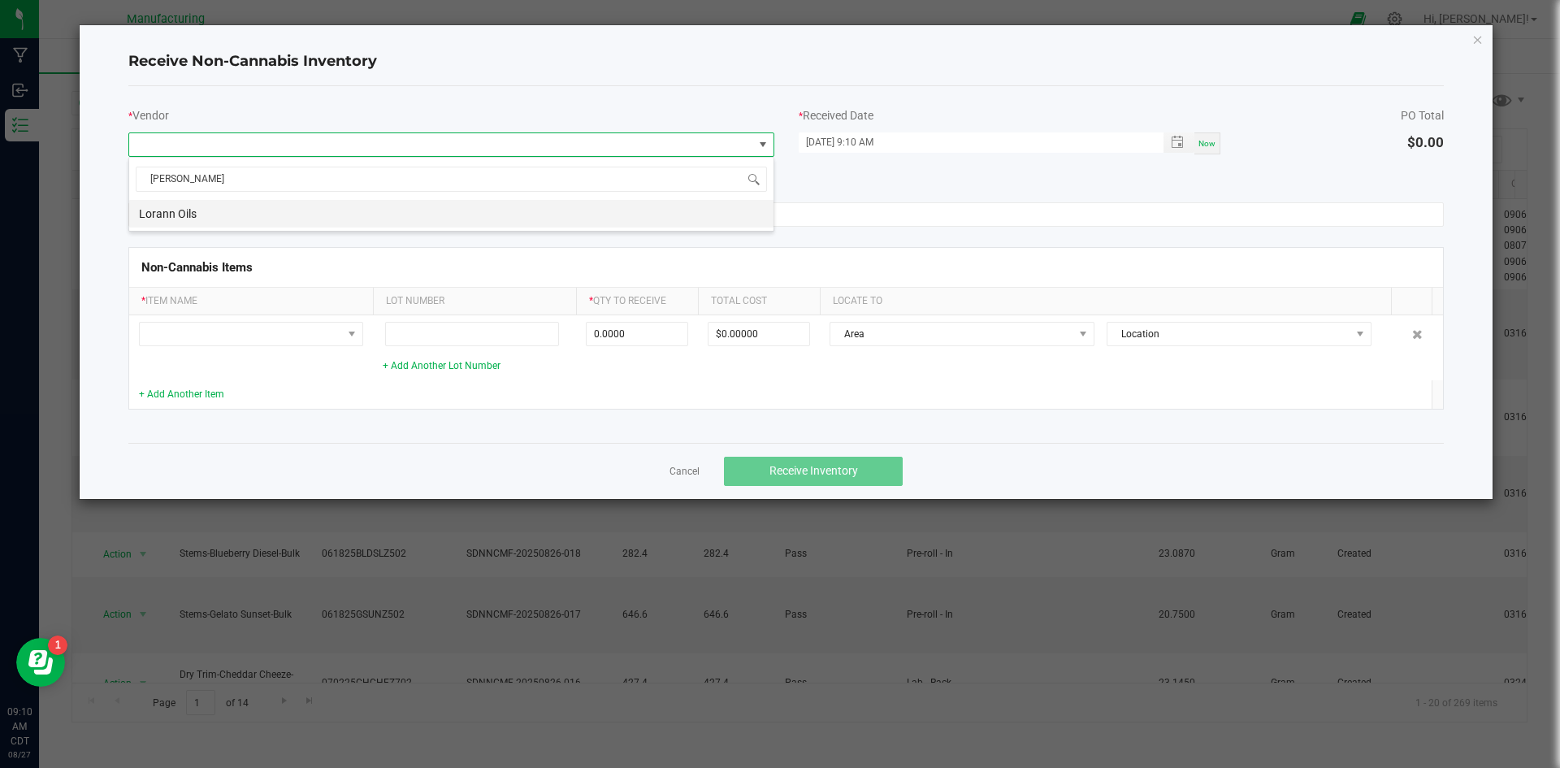
click at [168, 215] on li "Lorann Oils" at bounding box center [451, 214] width 644 height 28
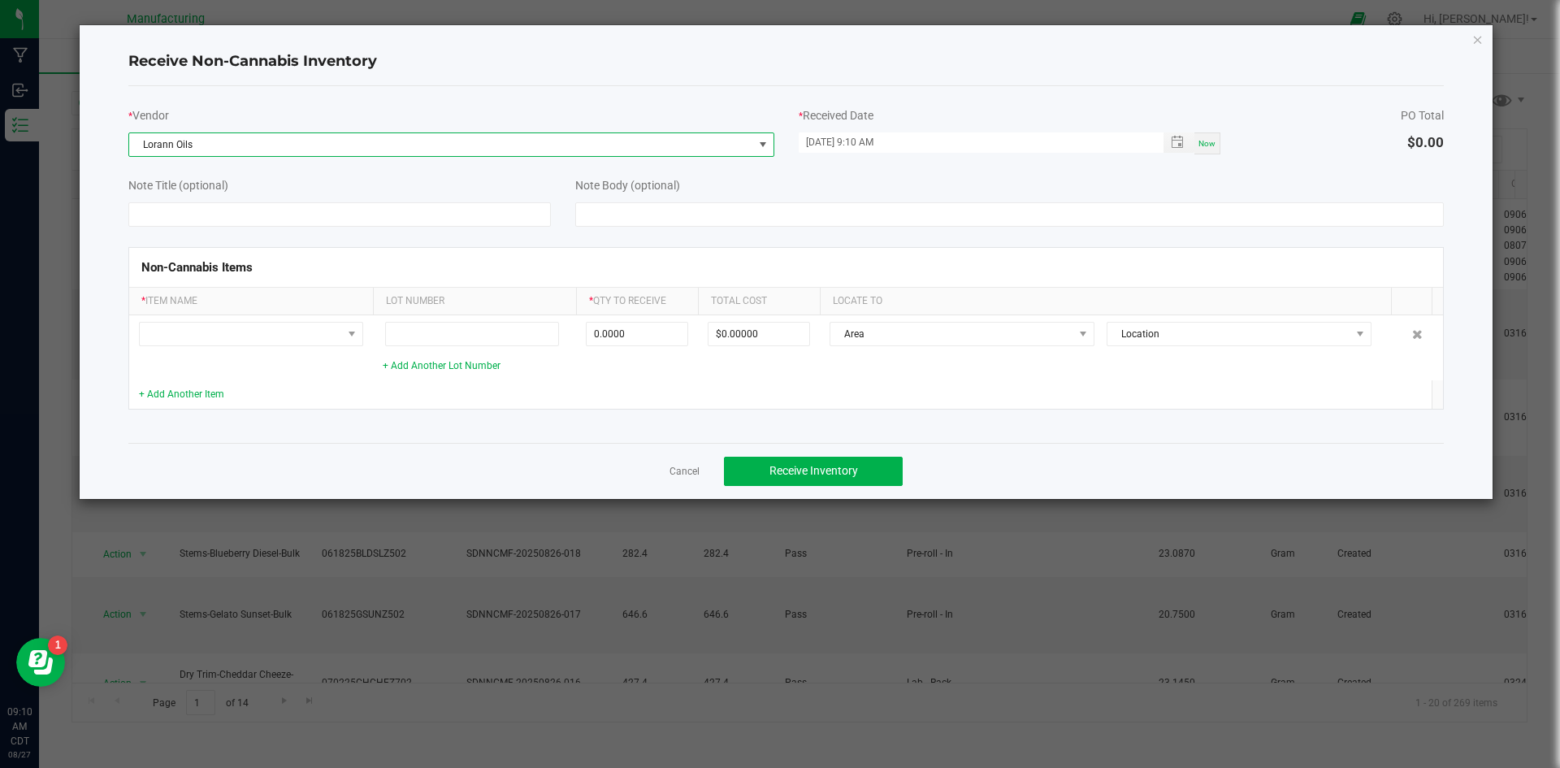
click at [1211, 149] on div "Now" at bounding box center [1207, 143] width 26 height 22
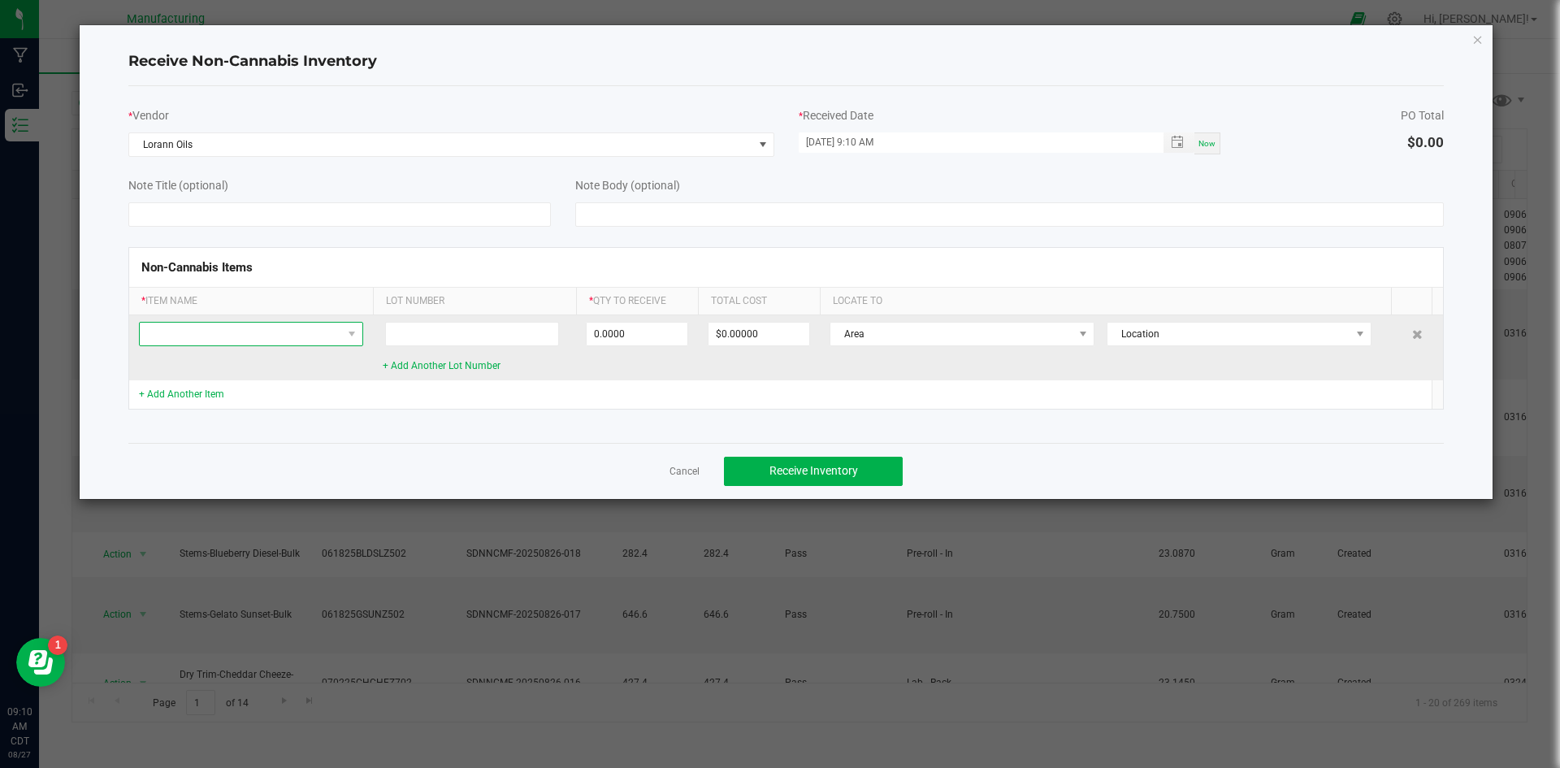
click at [277, 331] on span at bounding box center [241, 334] width 202 height 23
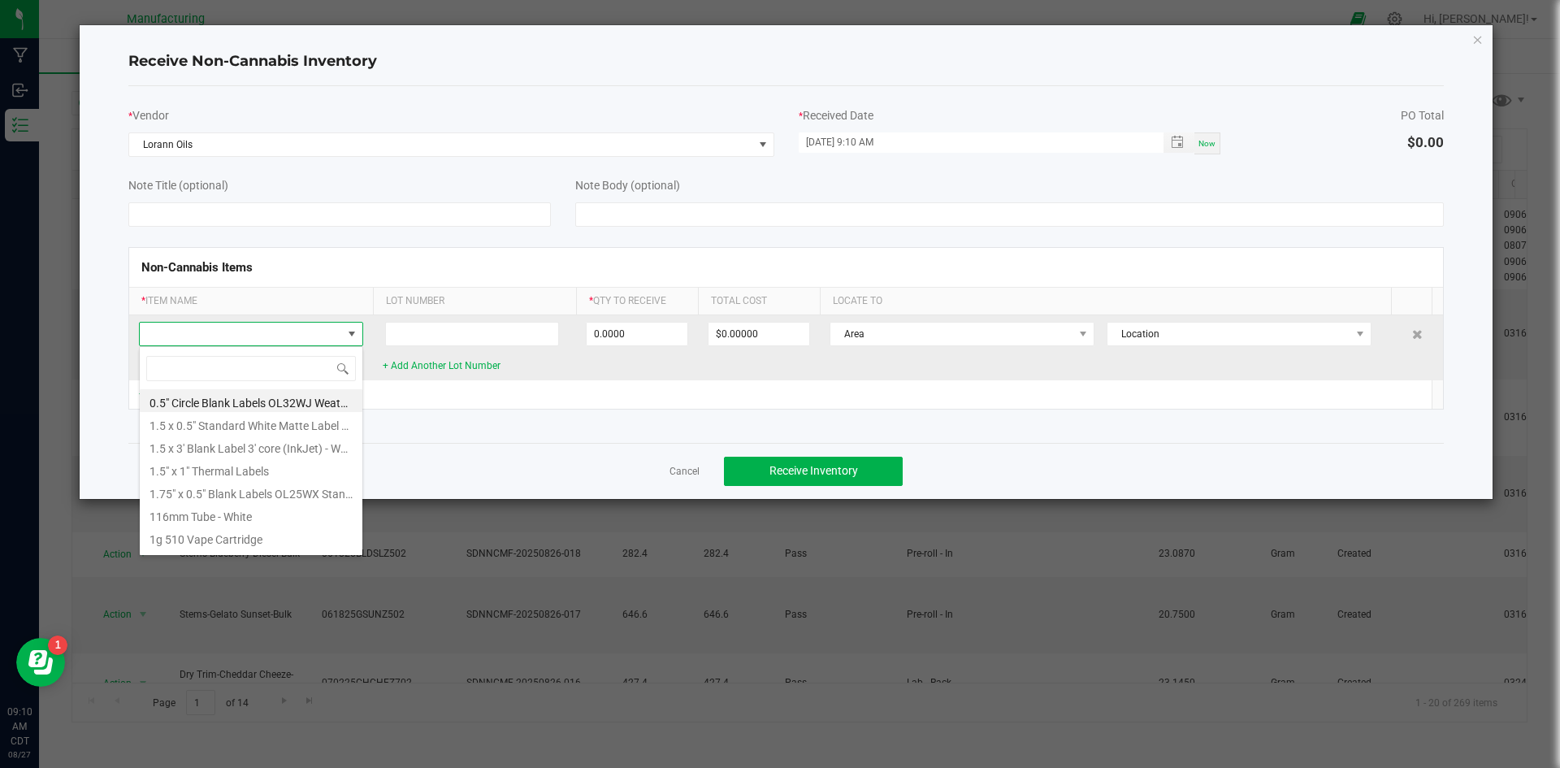
scroll to position [24, 224]
type input "kona"
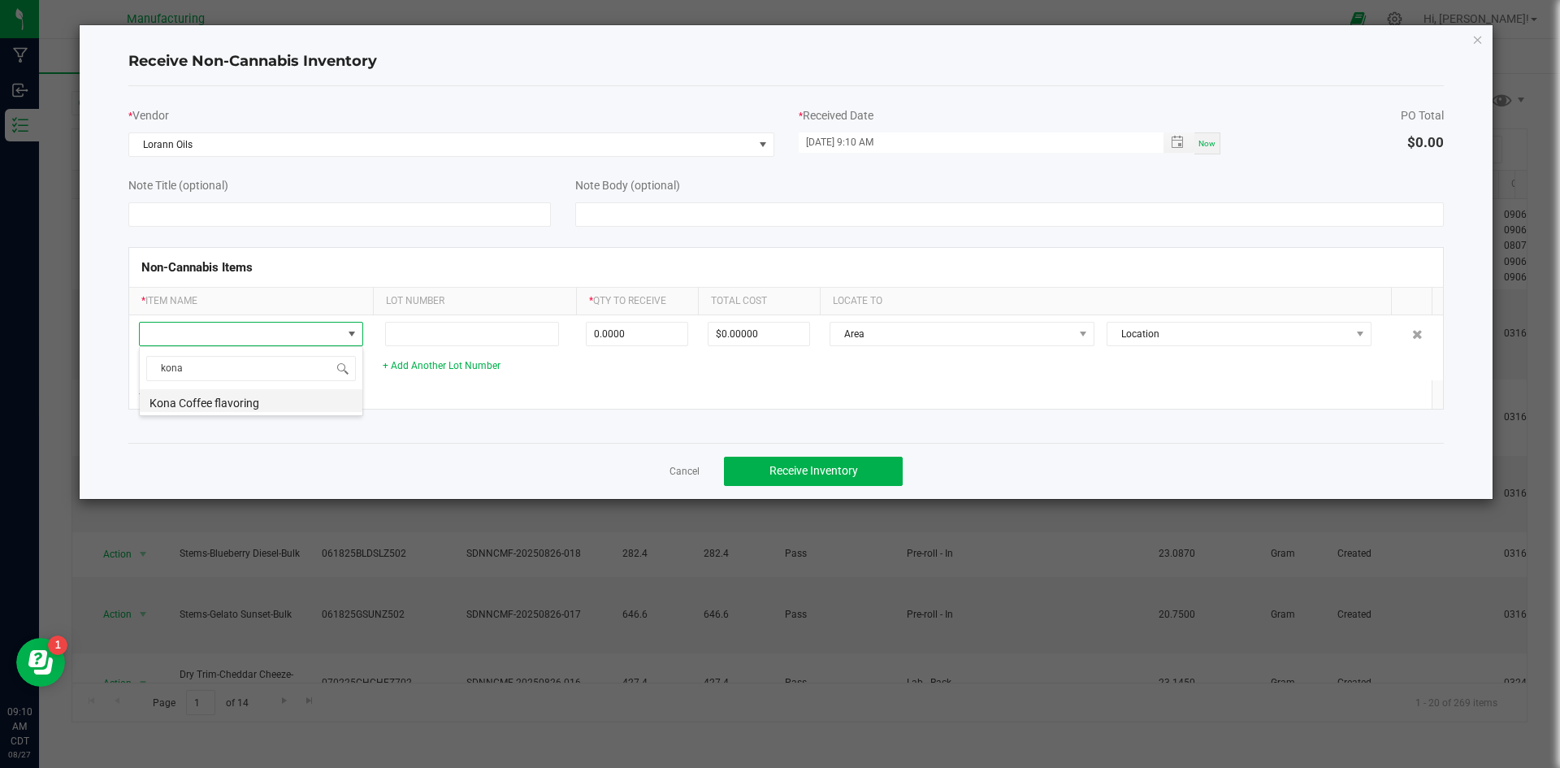
click at [228, 400] on li "Kona Coffee flavoring" at bounding box center [251, 400] width 223 height 23
type input "0.0000 g"
click at [185, 390] on link "+ Add Another Item" at bounding box center [181, 393] width 85 height 11
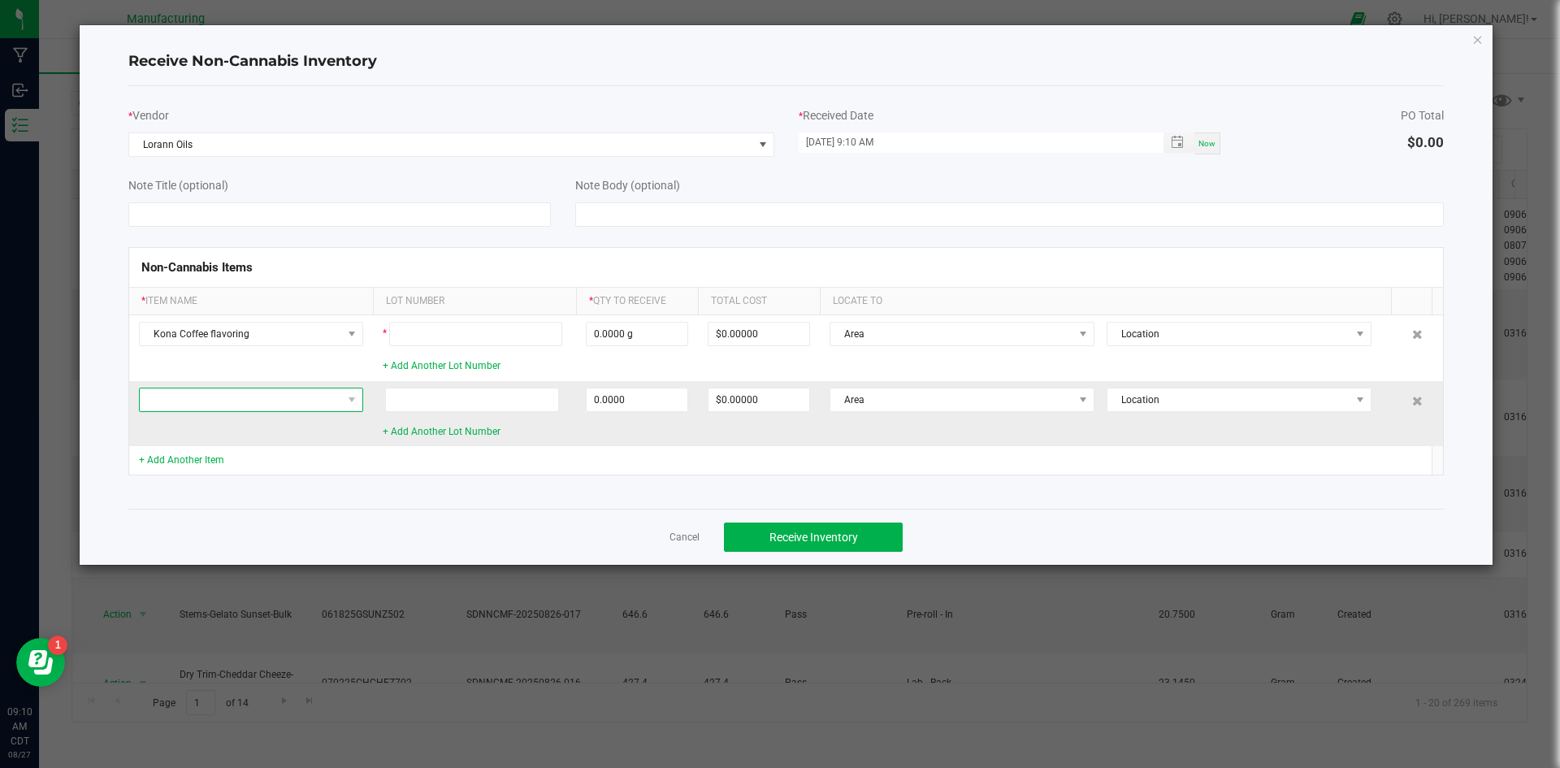
click at [200, 396] on span at bounding box center [241, 399] width 202 height 23
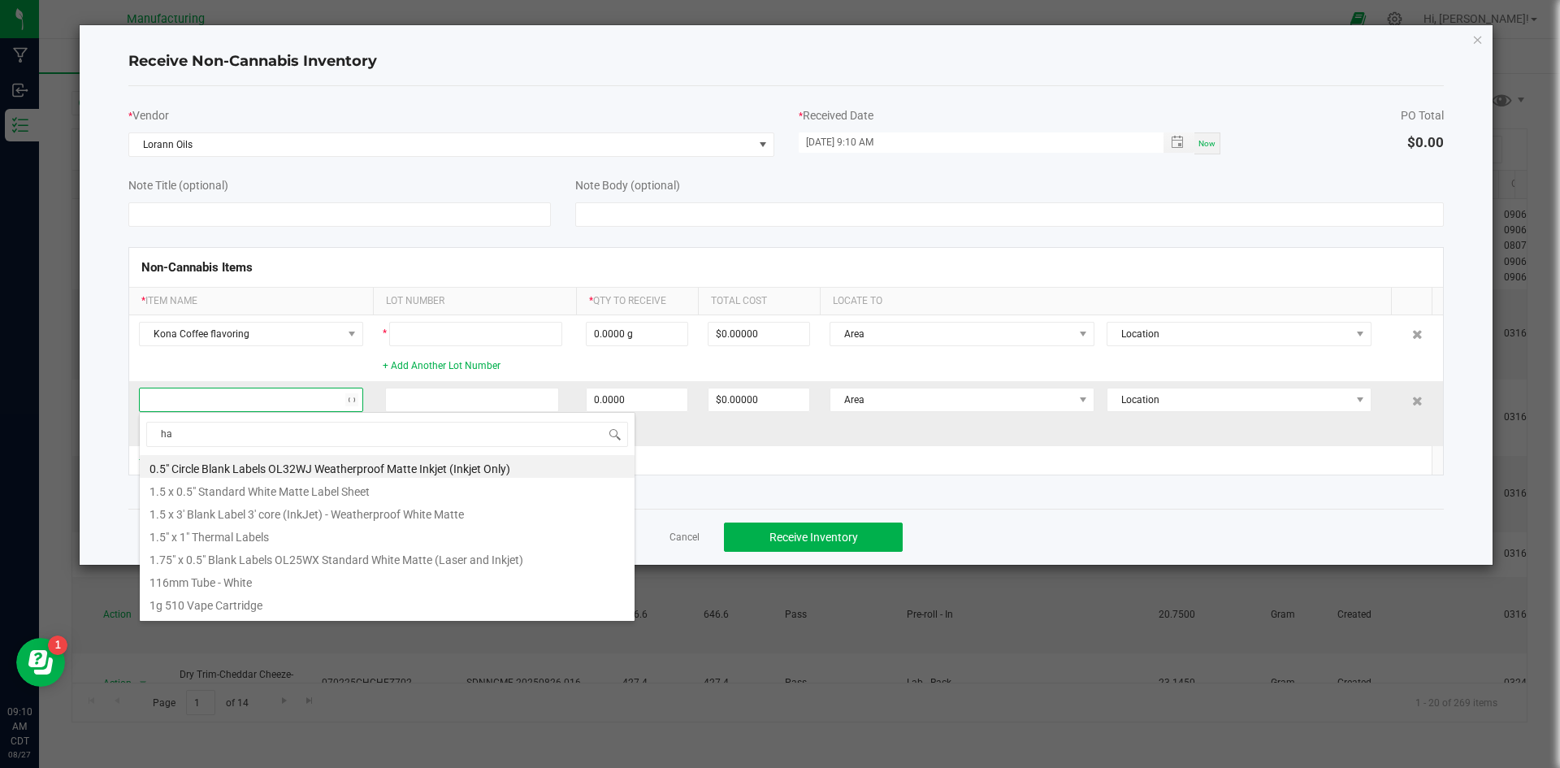
type input "haz"
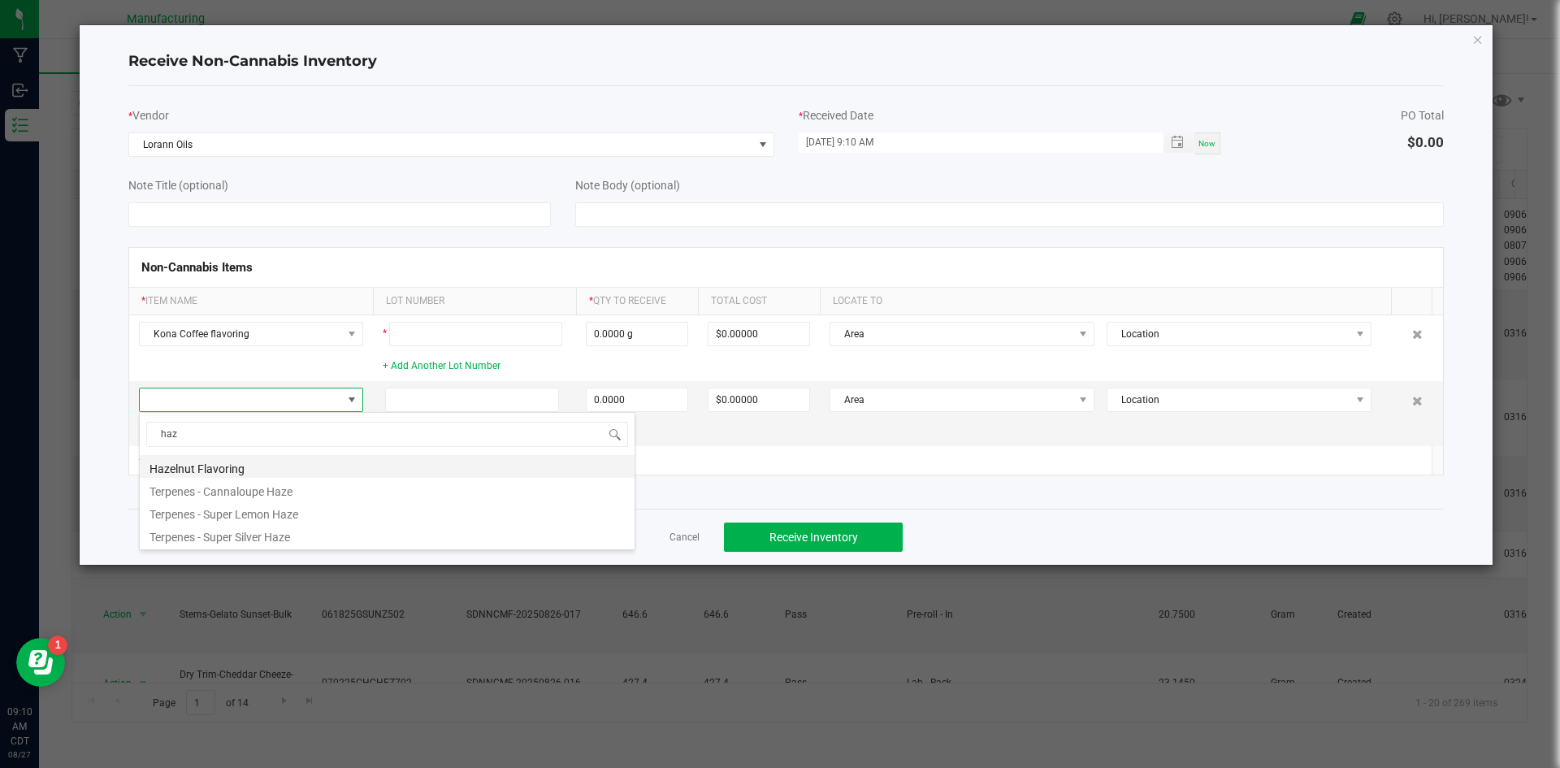
click at [245, 470] on li "Hazelnut Flavoring" at bounding box center [387, 466] width 495 height 23
type input "0.0000 g"
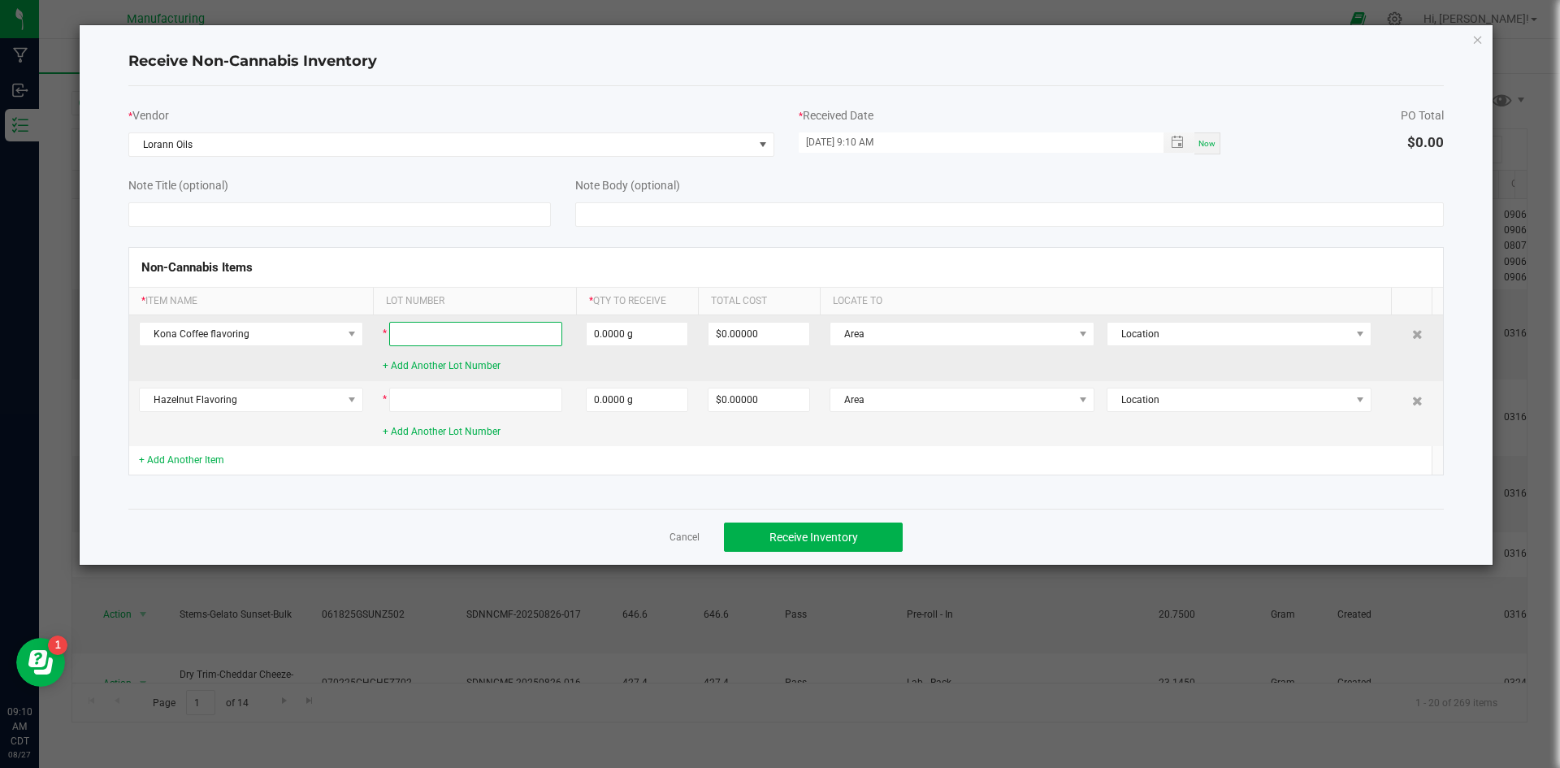
click at [531, 335] on input at bounding box center [475, 334] width 173 height 24
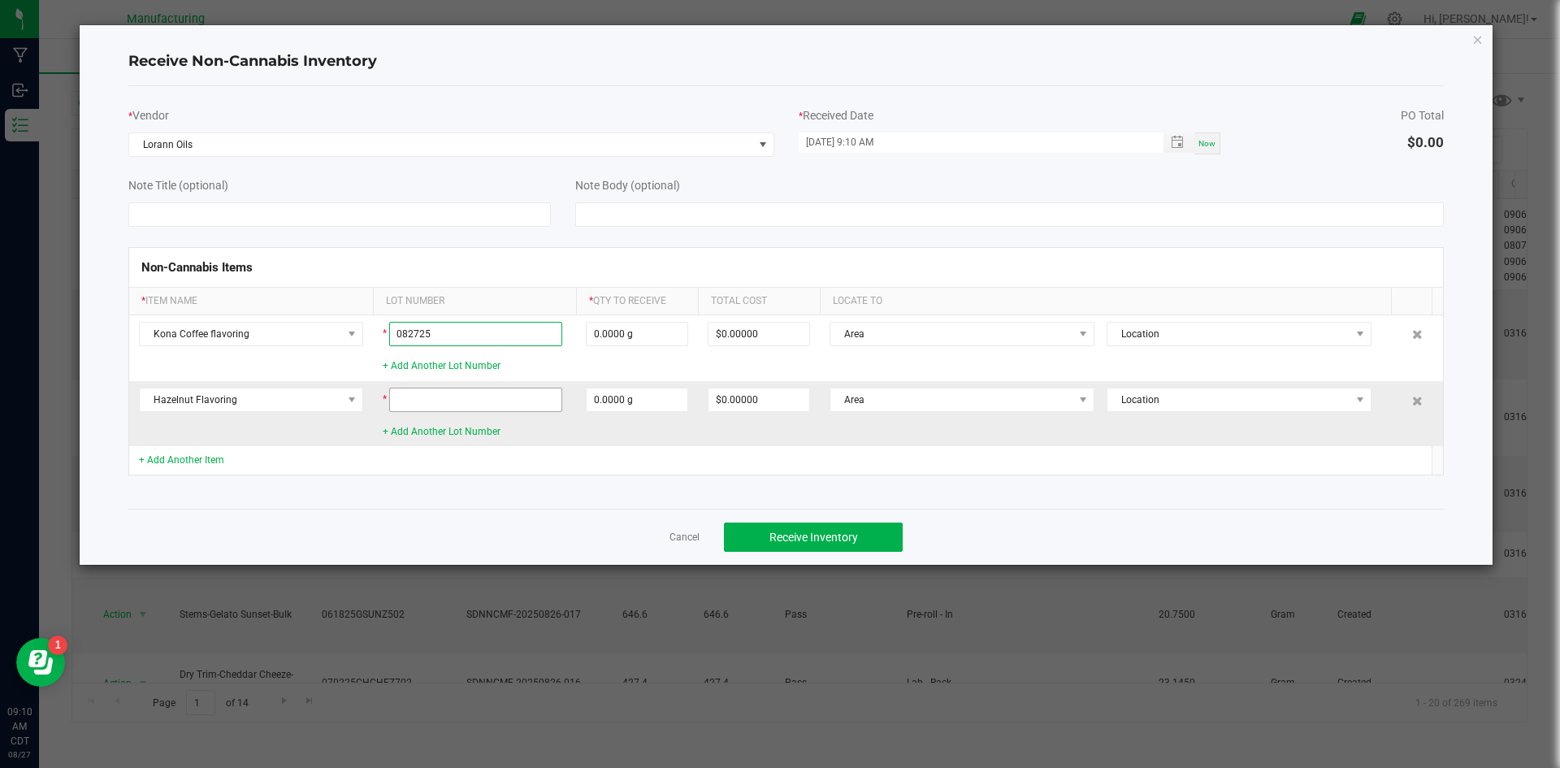
type input "082725"
click at [515, 400] on input at bounding box center [475, 400] width 173 height 24
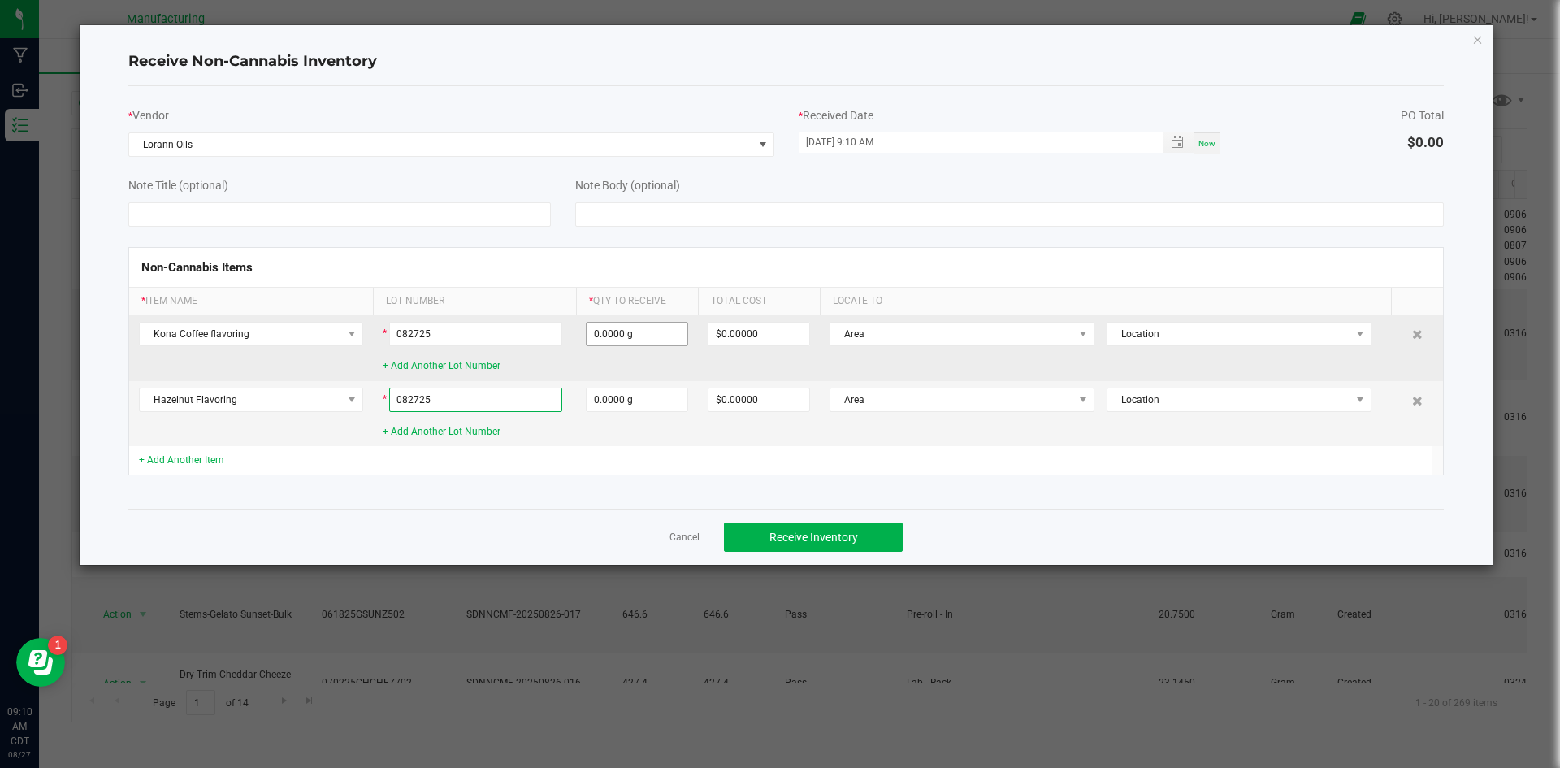
type input "082725"
click at [674, 332] on input "0" at bounding box center [637, 334] width 101 height 23
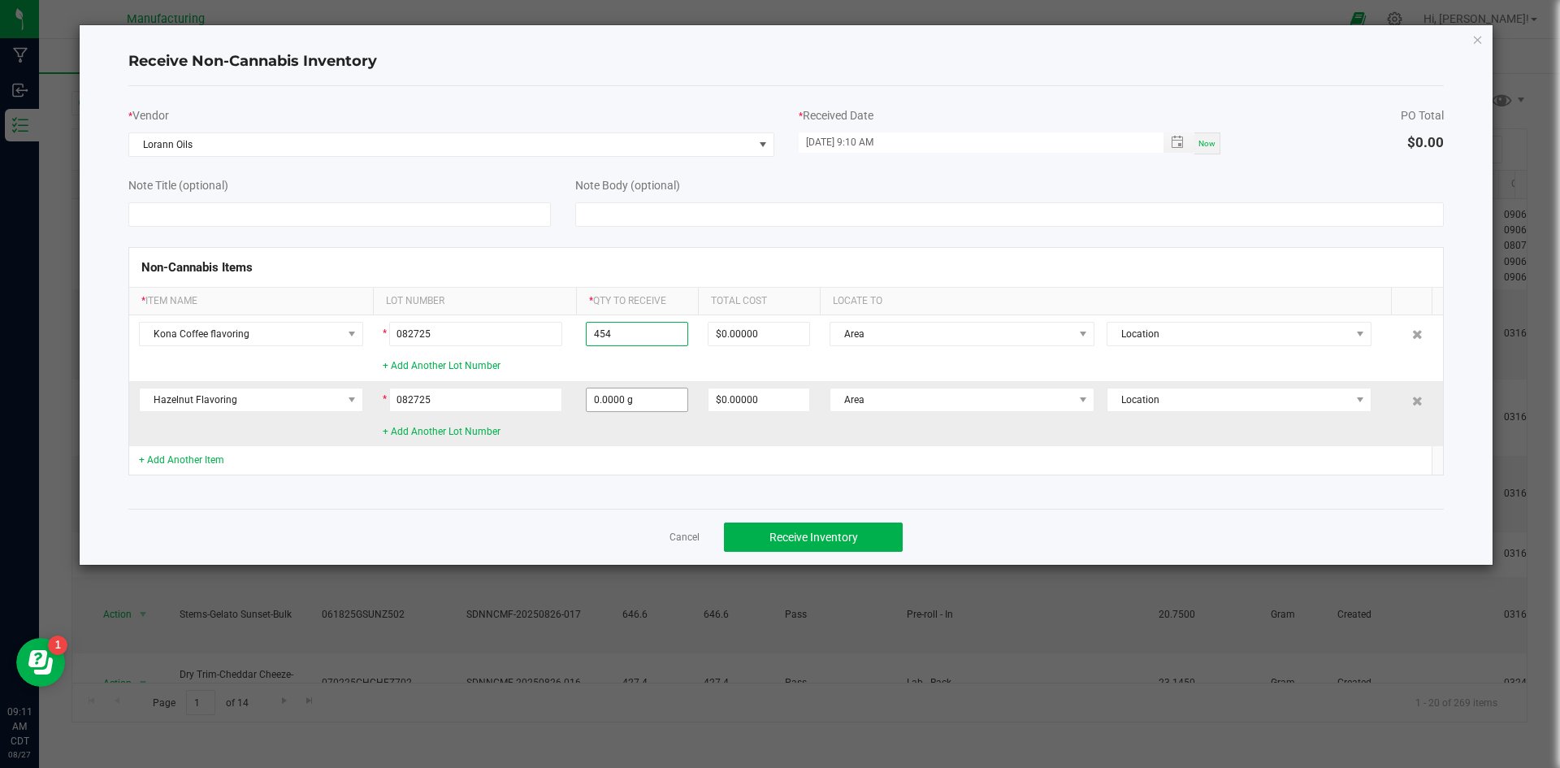
type input "454.0000 g"
click at [650, 389] on input "0" at bounding box center [637, 399] width 101 height 23
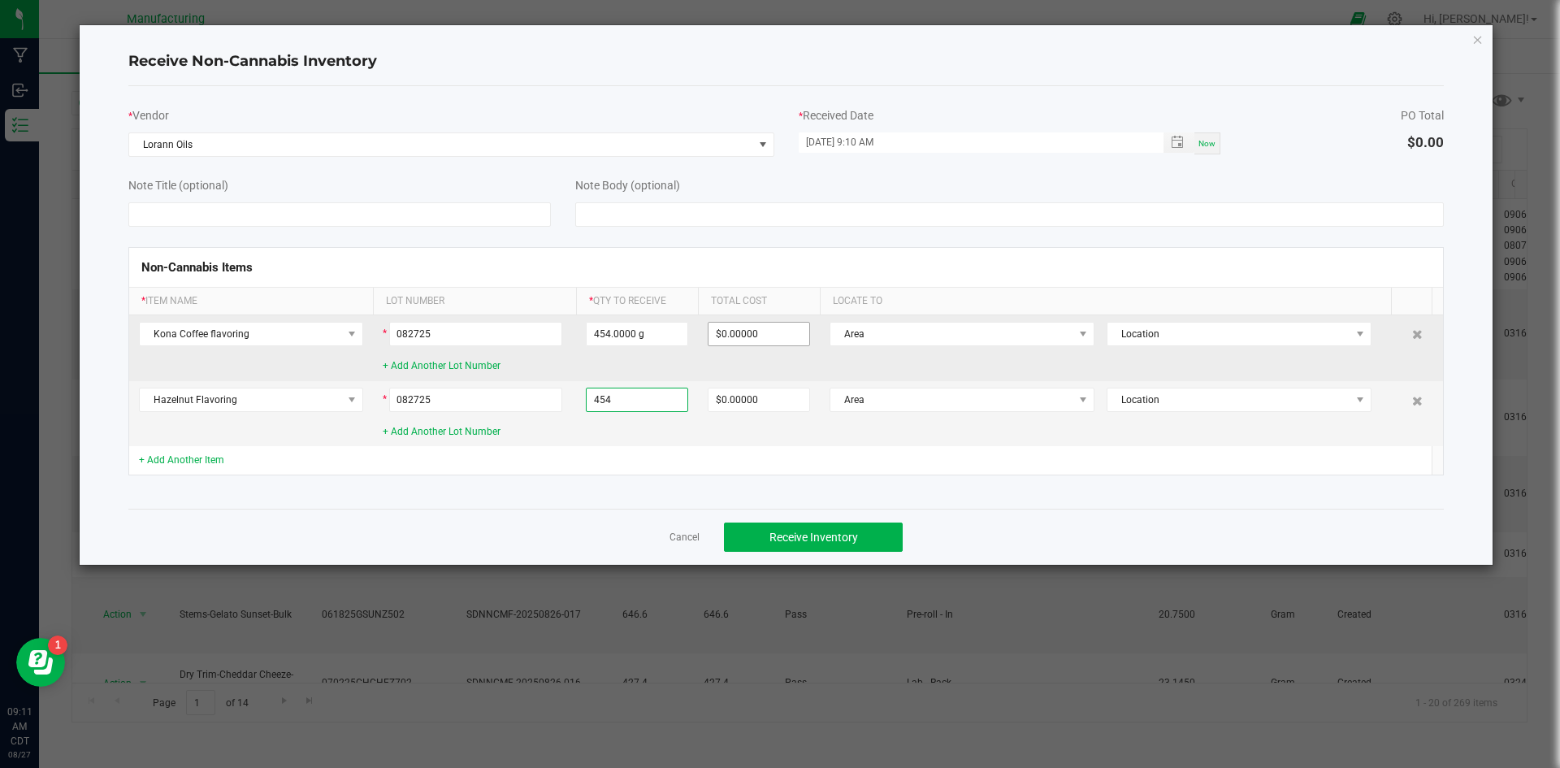
type input "454"
type input "0"
type input "454.0000 g"
click at [768, 332] on input "0" at bounding box center [759, 334] width 101 height 23
click at [860, 332] on span "Area" at bounding box center [951, 334] width 243 height 23
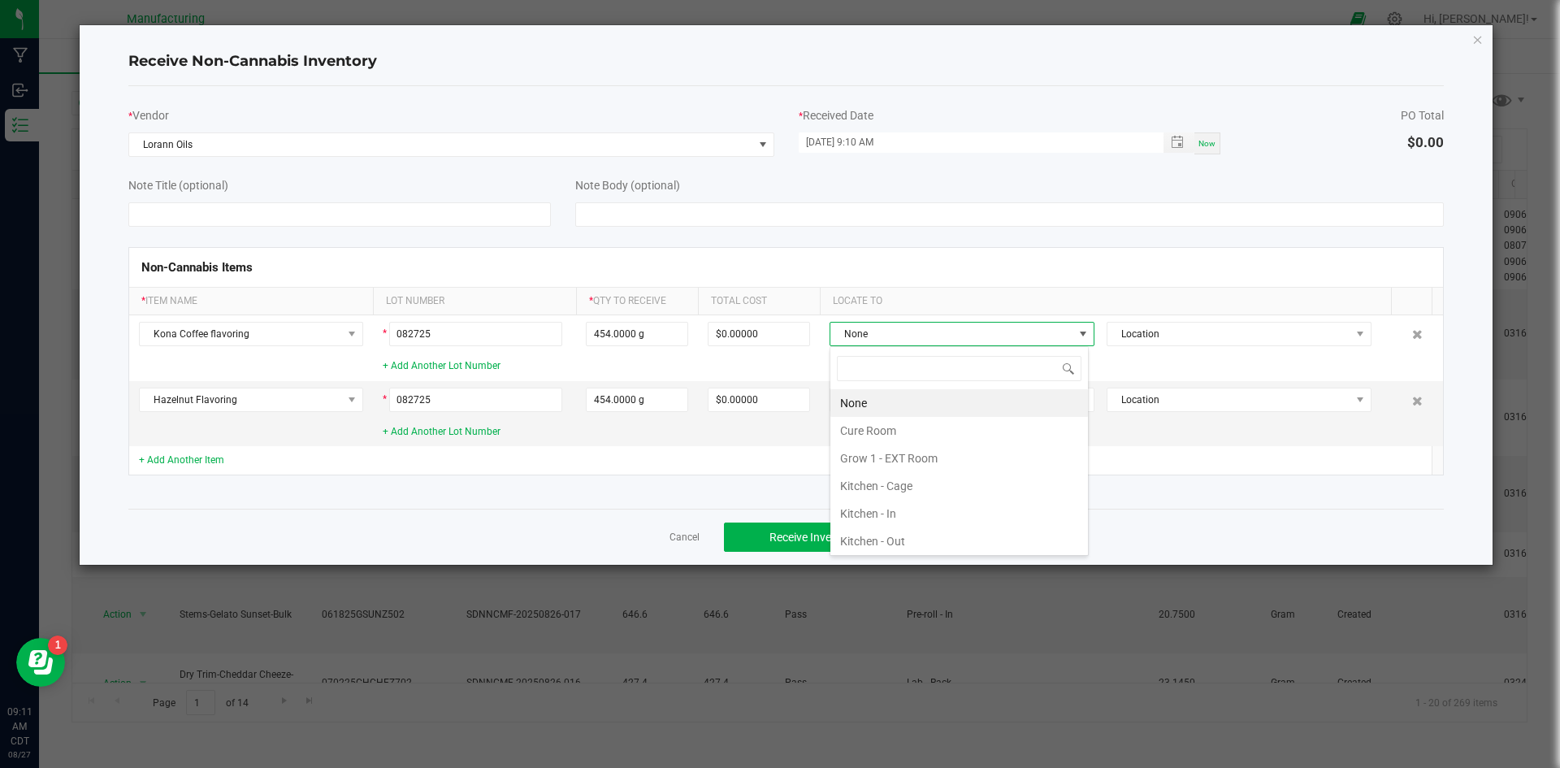
scroll to position [24, 259]
click at [879, 515] on li "Kitchen - In" at bounding box center [959, 514] width 258 height 28
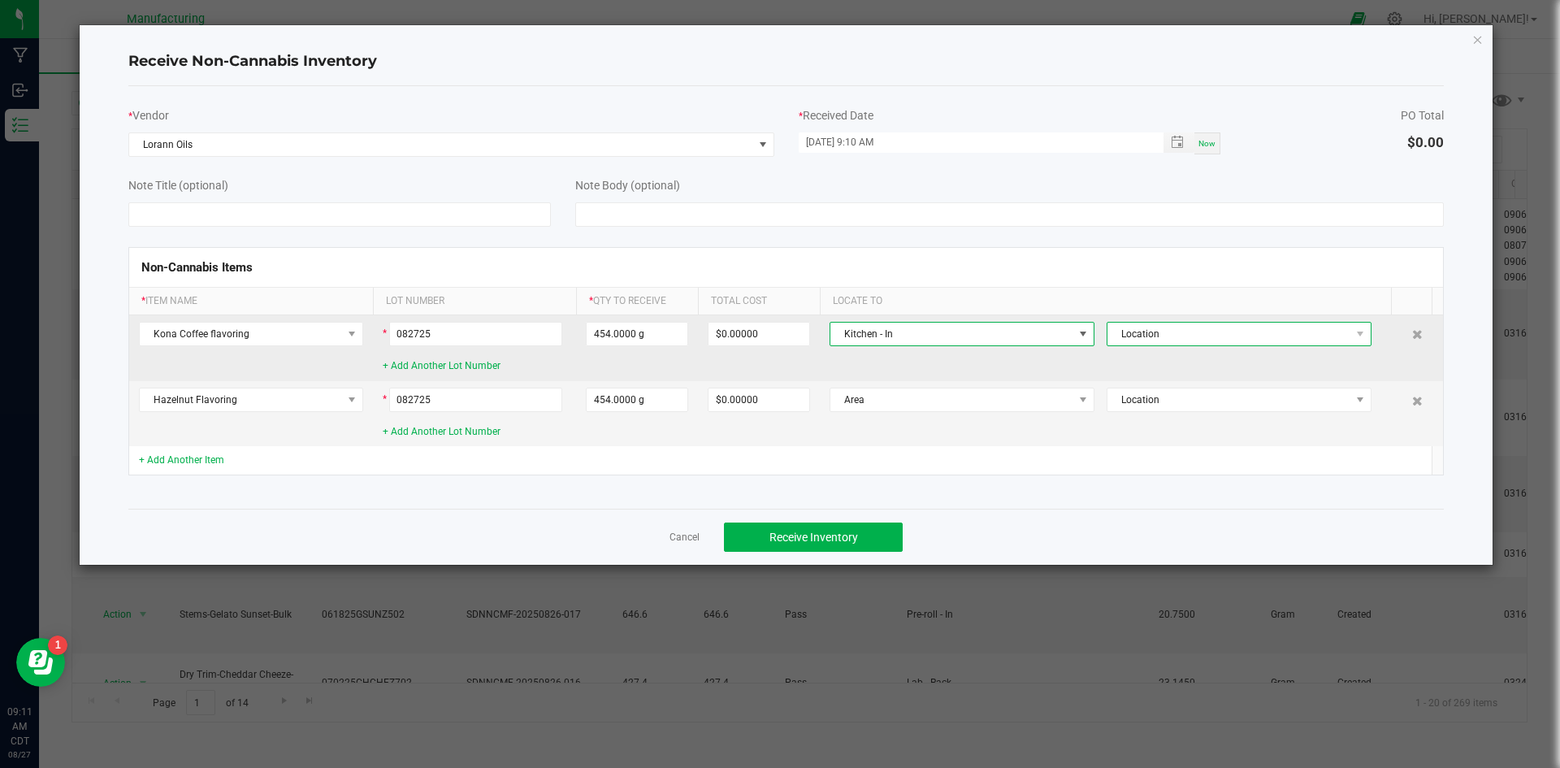
click at [1115, 334] on span "Location" at bounding box center [1228, 334] width 243 height 23
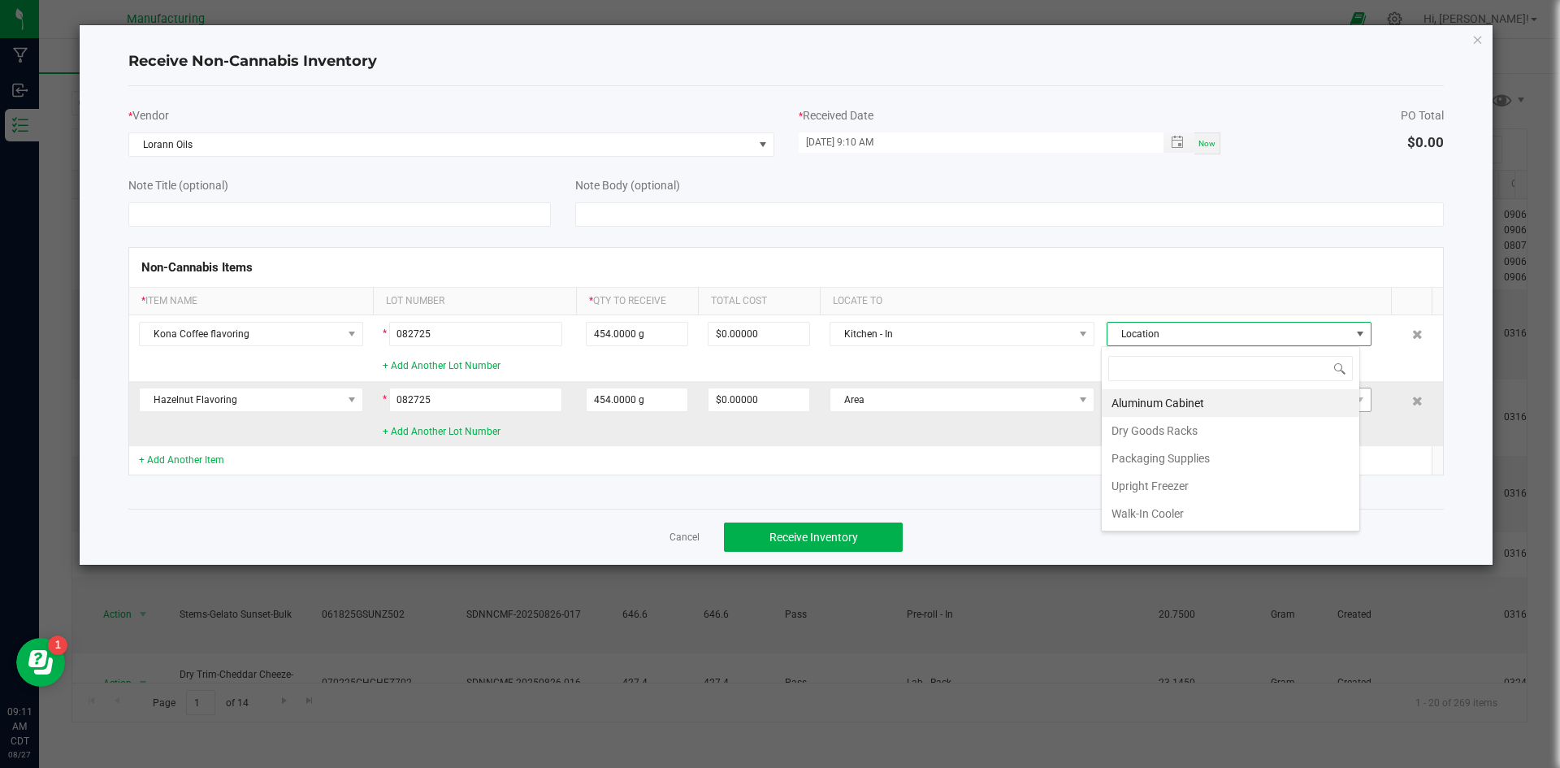
click at [1127, 402] on li "Aluminum Cabinet" at bounding box center [1231, 403] width 258 height 28
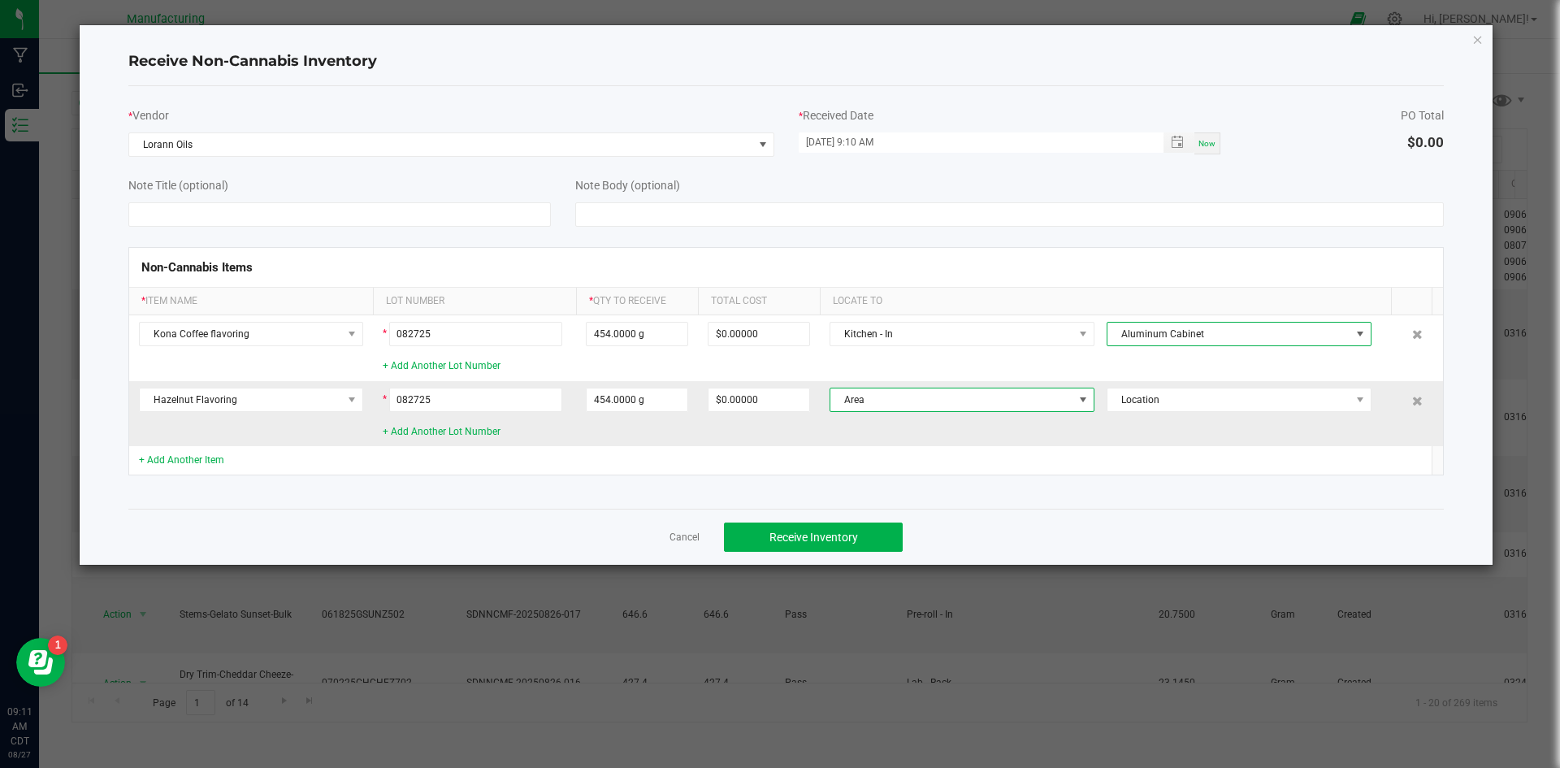
click at [1077, 401] on span at bounding box center [1083, 399] width 13 height 13
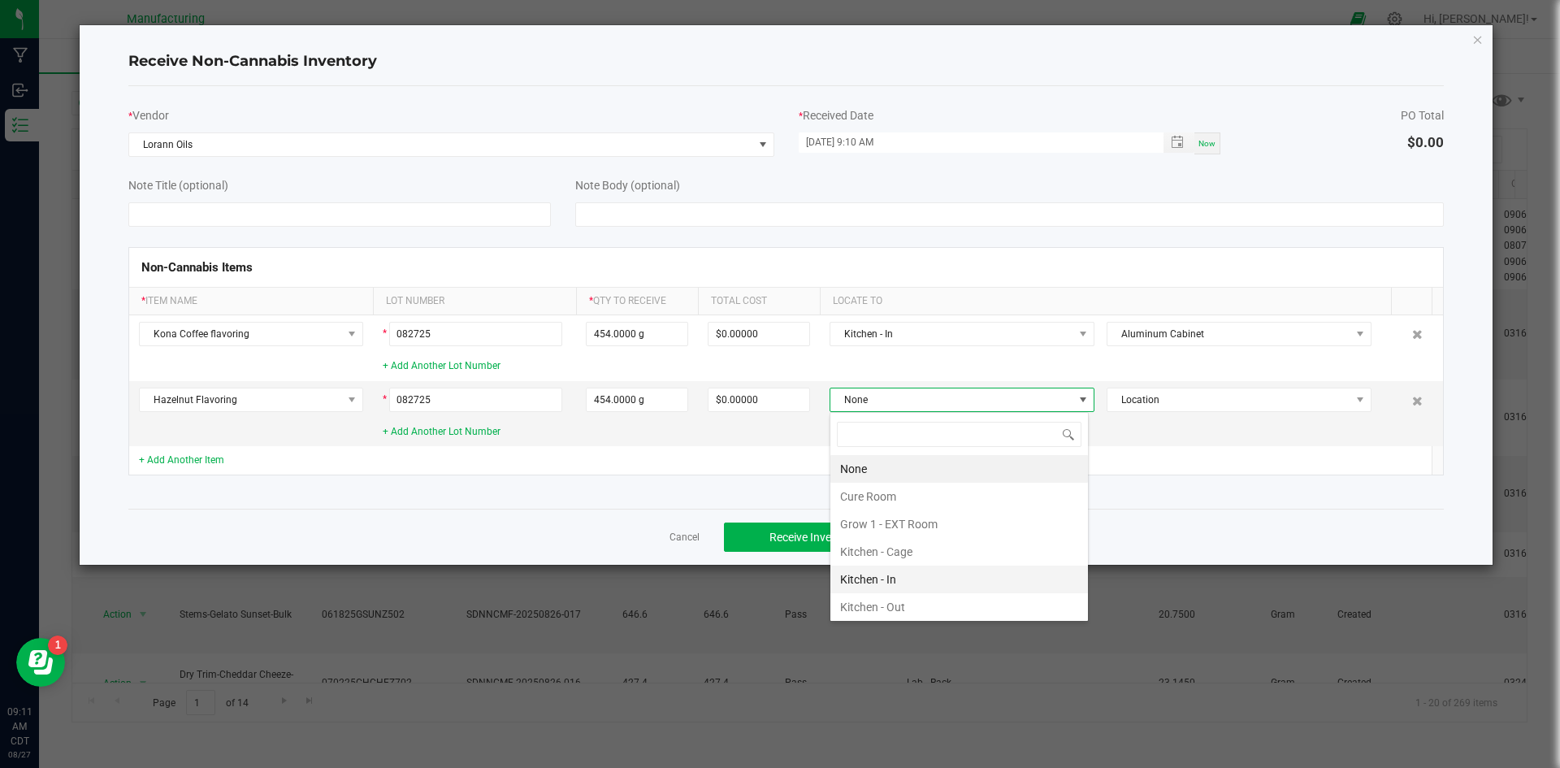
click at [982, 581] on li "Kitchen - In" at bounding box center [959, 580] width 258 height 28
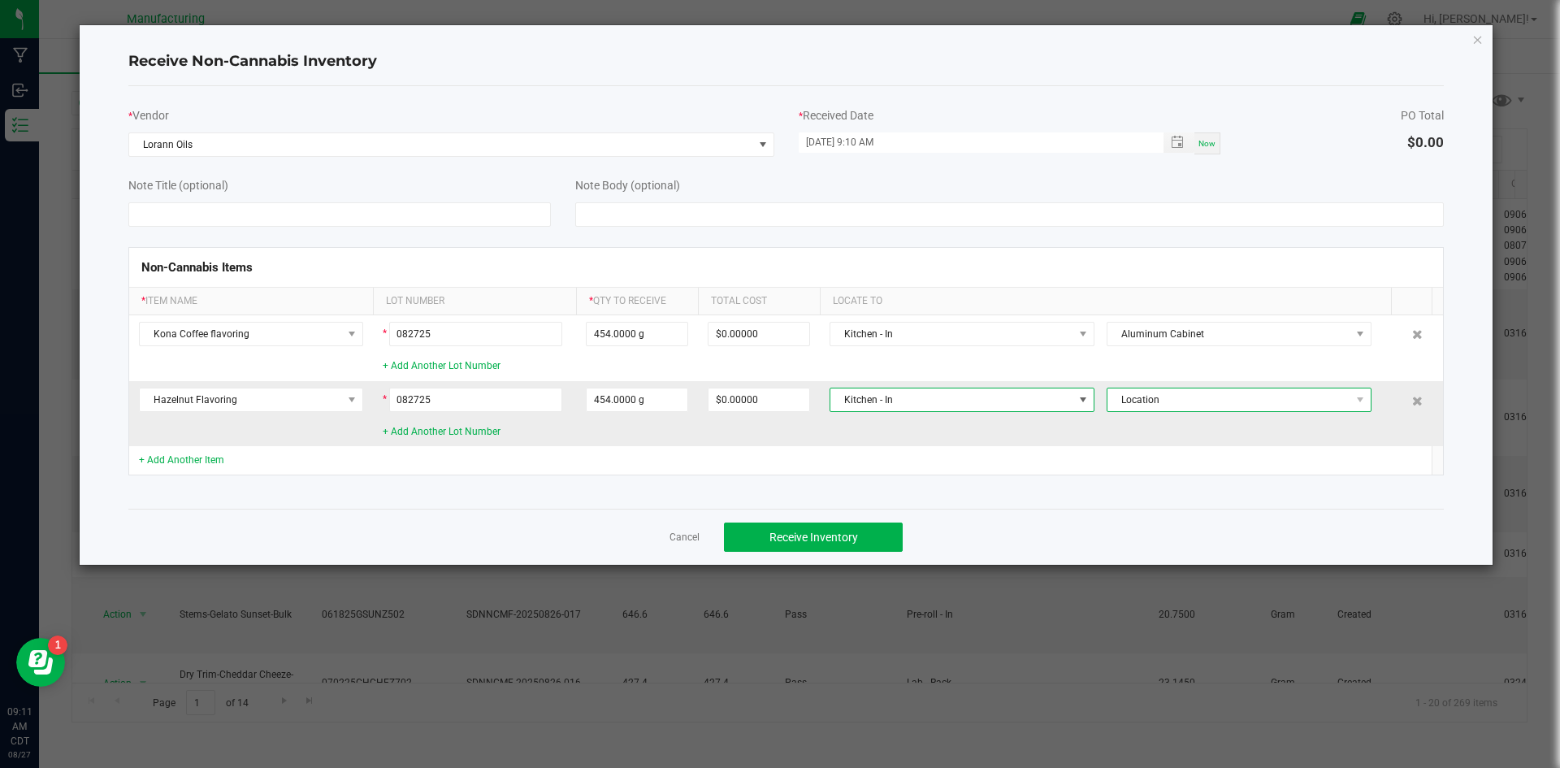
click at [1180, 395] on span "Location" at bounding box center [1228, 399] width 243 height 23
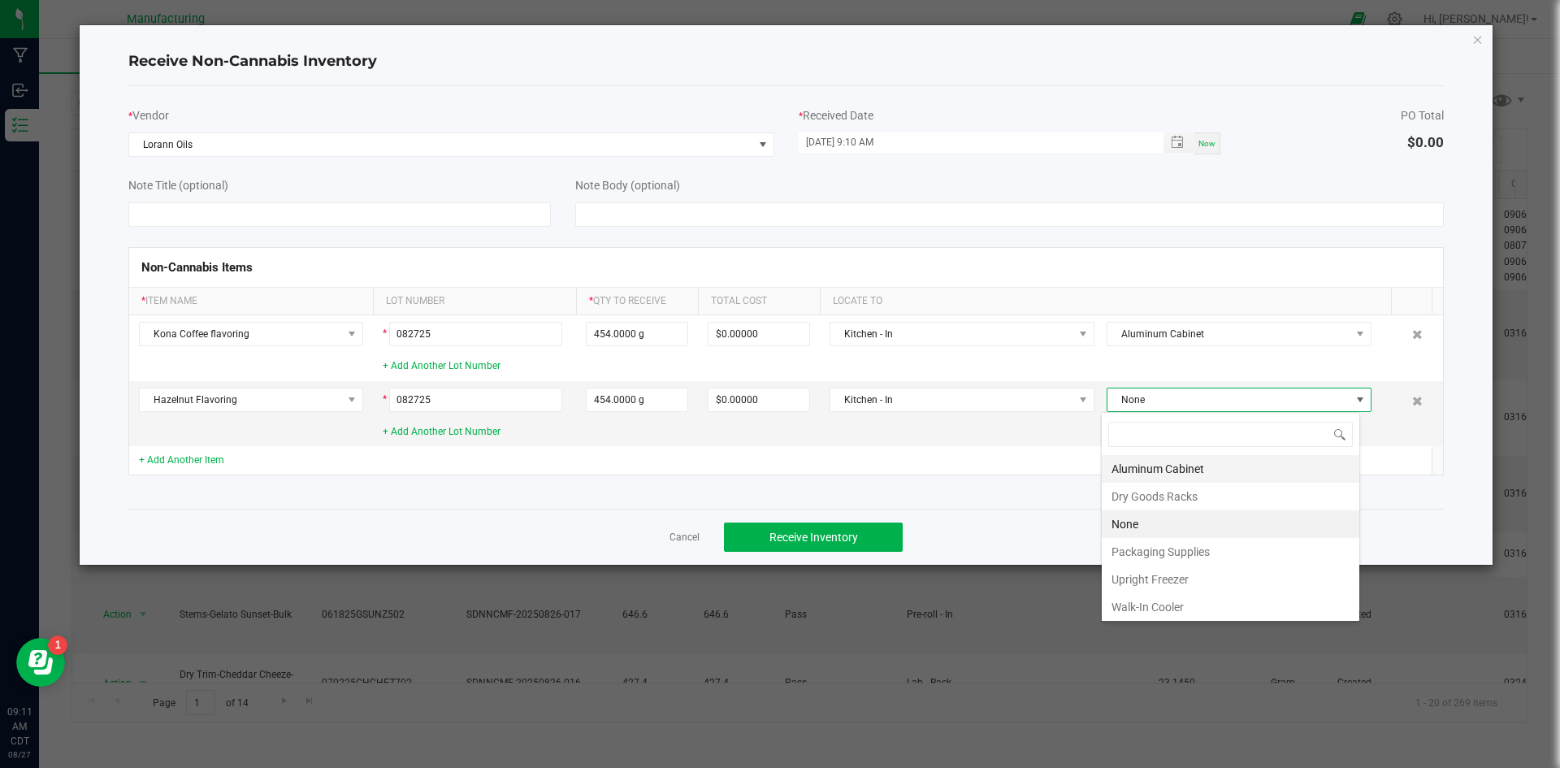
click at [1121, 471] on li "Aluminum Cabinet" at bounding box center [1231, 469] width 258 height 28
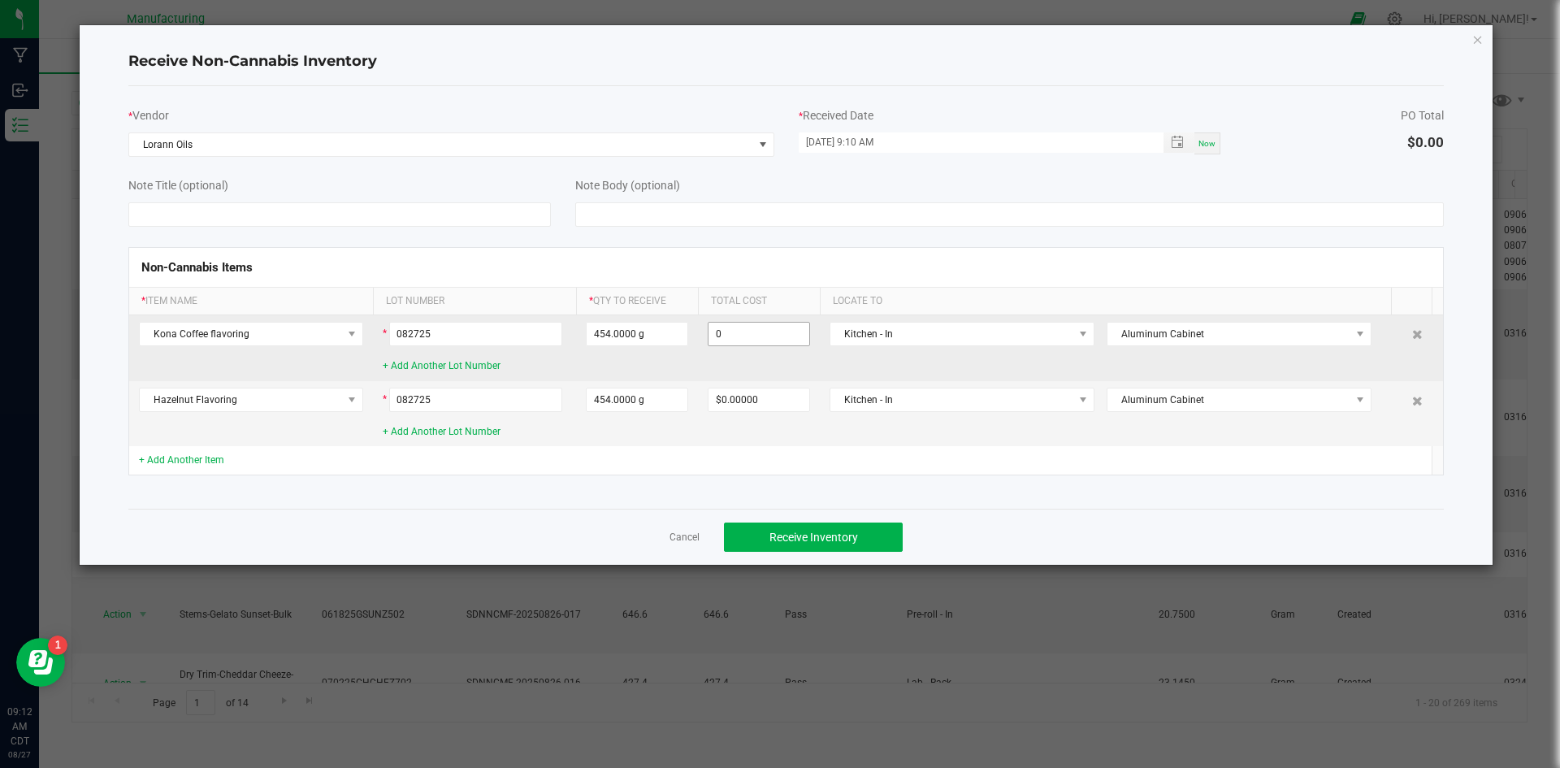
click at [760, 340] on input "0" at bounding box center [759, 334] width 101 height 23
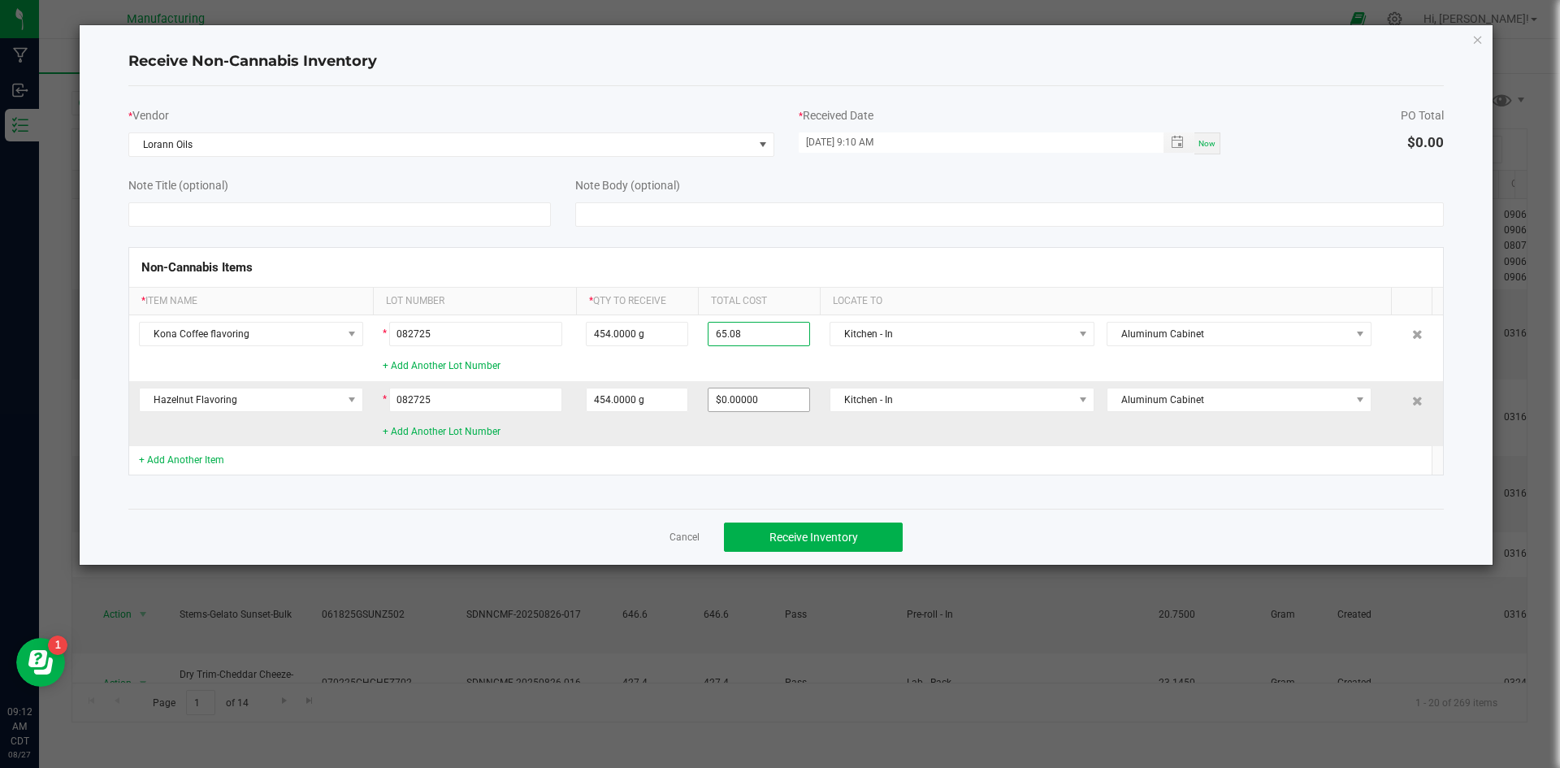
type input "$65.08000"
click at [745, 390] on input "0" at bounding box center [759, 399] width 101 height 23
type input "$65.08000"
click at [1084, 514] on div "Cancel Receive Inventory" at bounding box center [786, 537] width 1316 height 56
click at [827, 534] on span "Receive Inventory" at bounding box center [813, 537] width 89 height 13
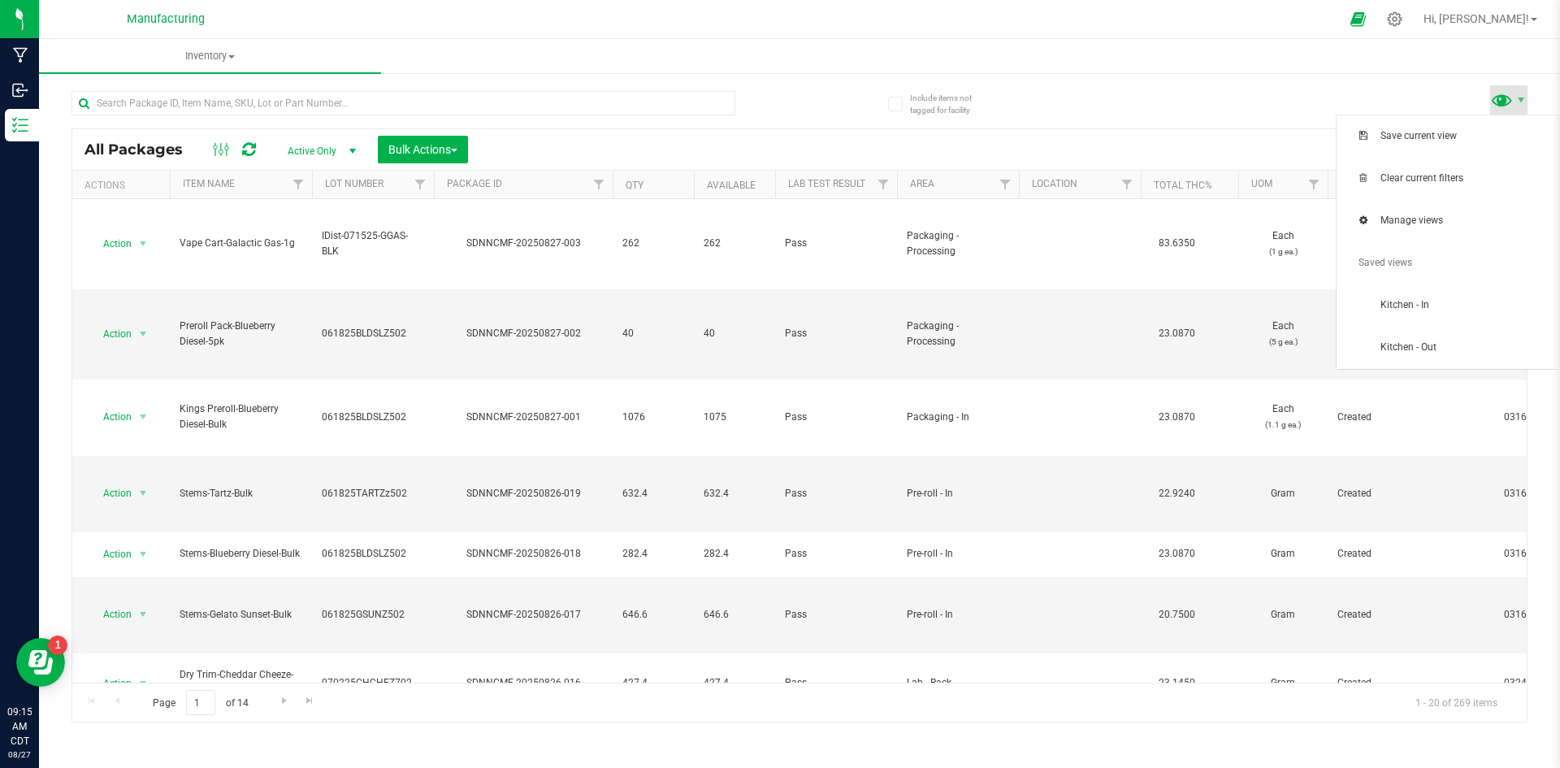
click at [1513, 95] on span at bounding box center [1502, 100] width 24 height 24
click at [1452, 301] on span "Kitchen - In" at bounding box center [1464, 305] width 169 height 14
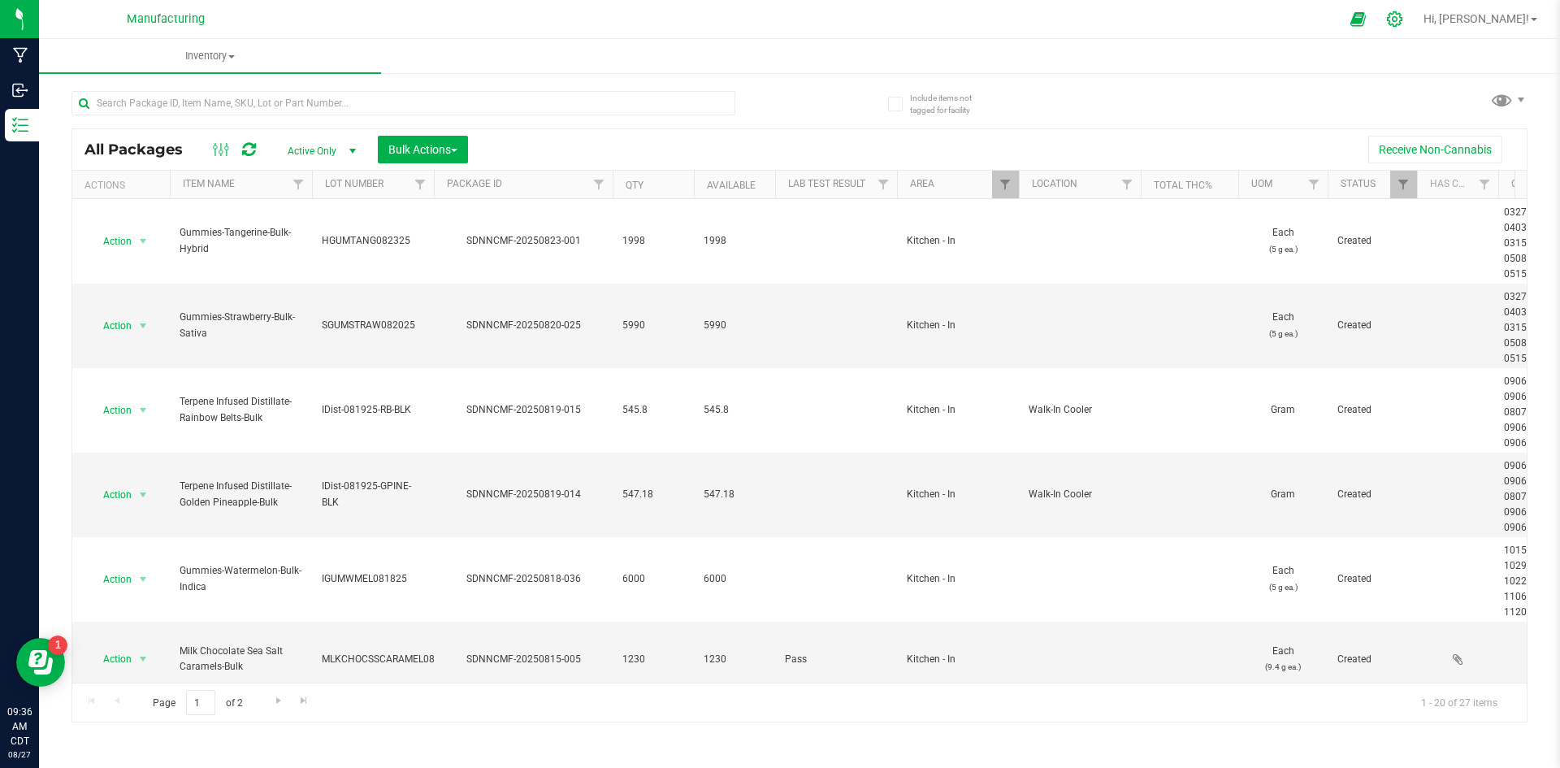
click at [1403, 15] on icon at bounding box center [1394, 19] width 17 height 17
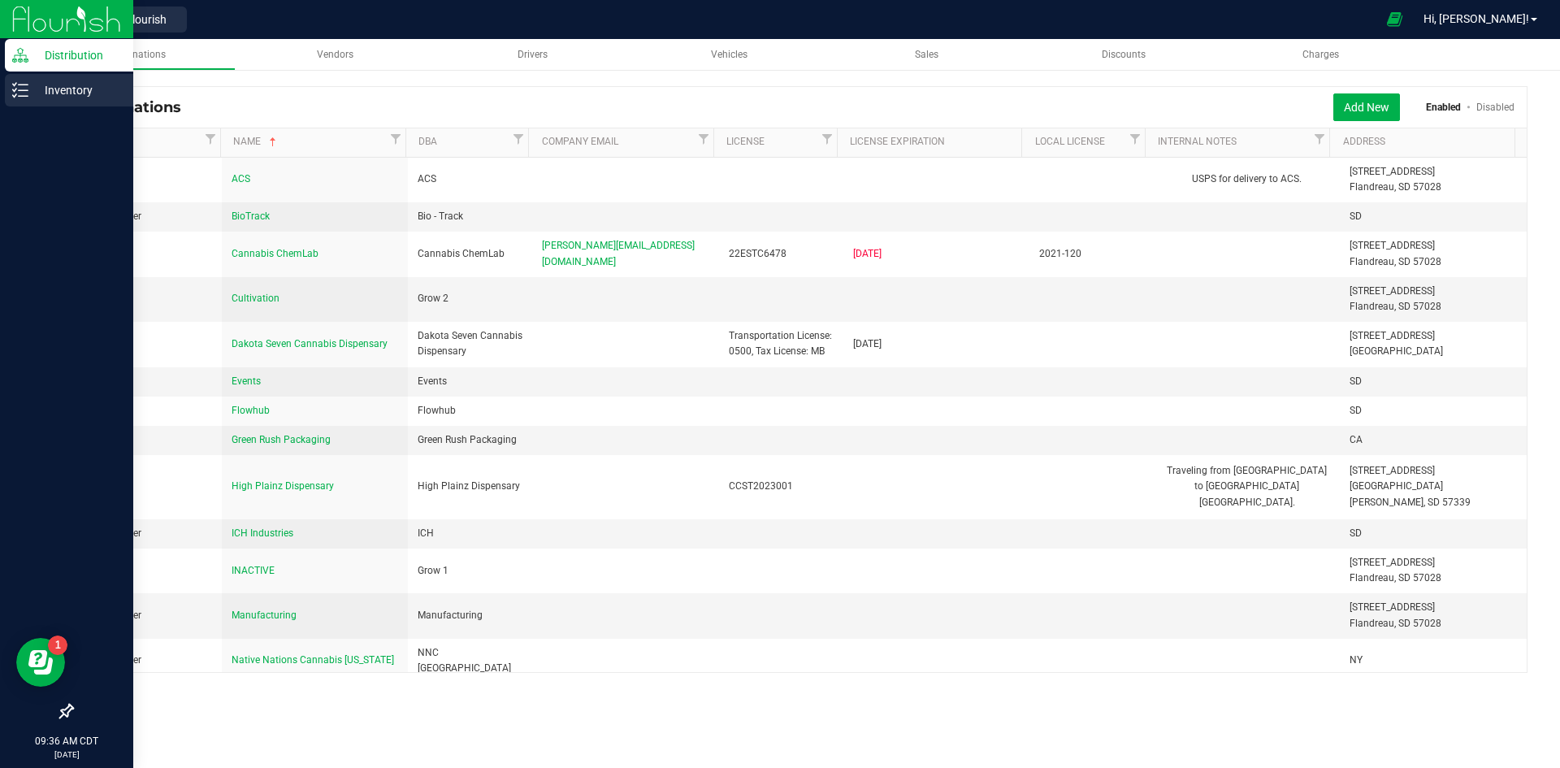
click at [31, 95] on p "Inventory" at bounding box center [77, 90] width 98 height 20
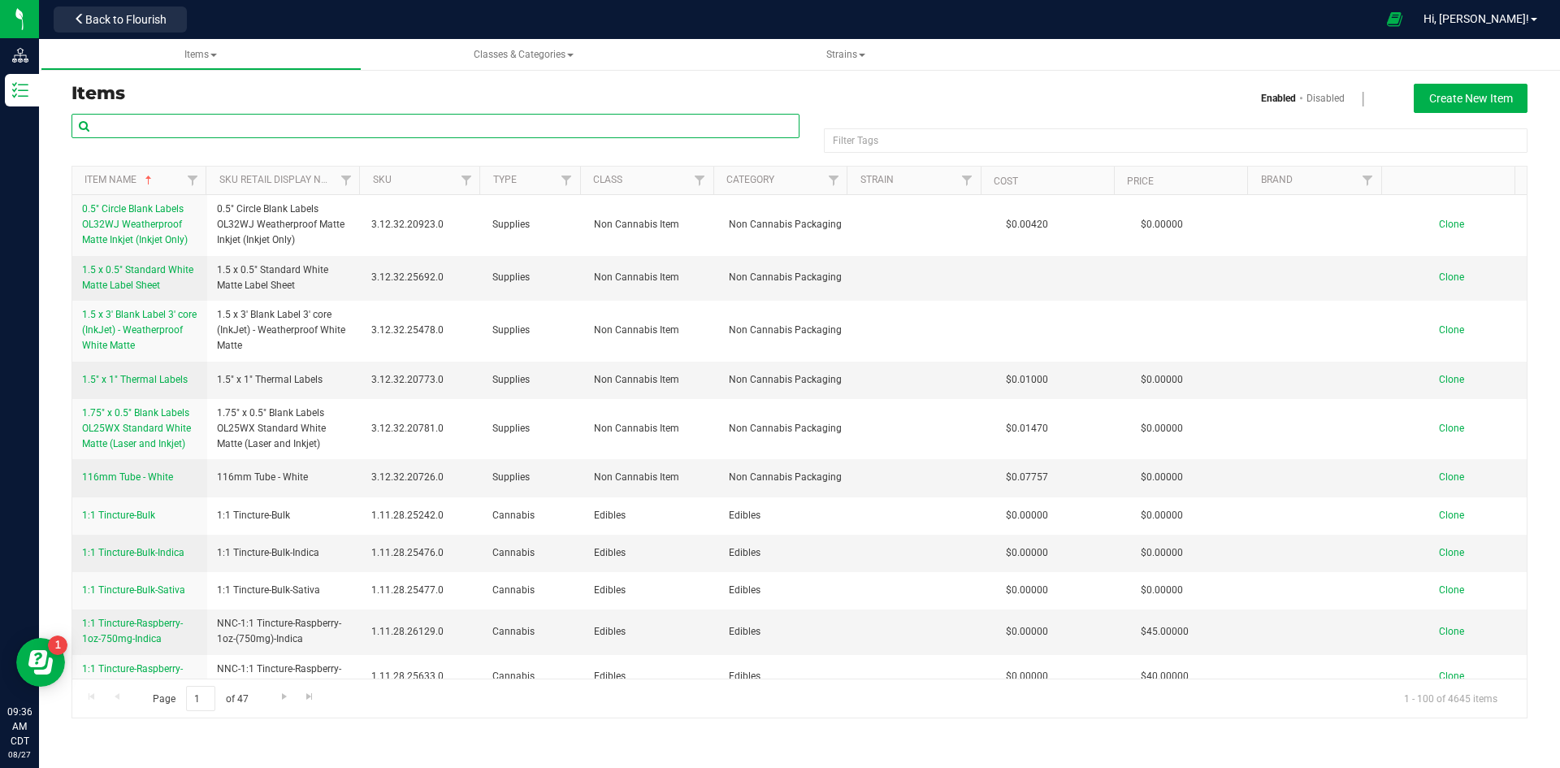
click at [309, 130] on input "text" at bounding box center [436, 126] width 728 height 24
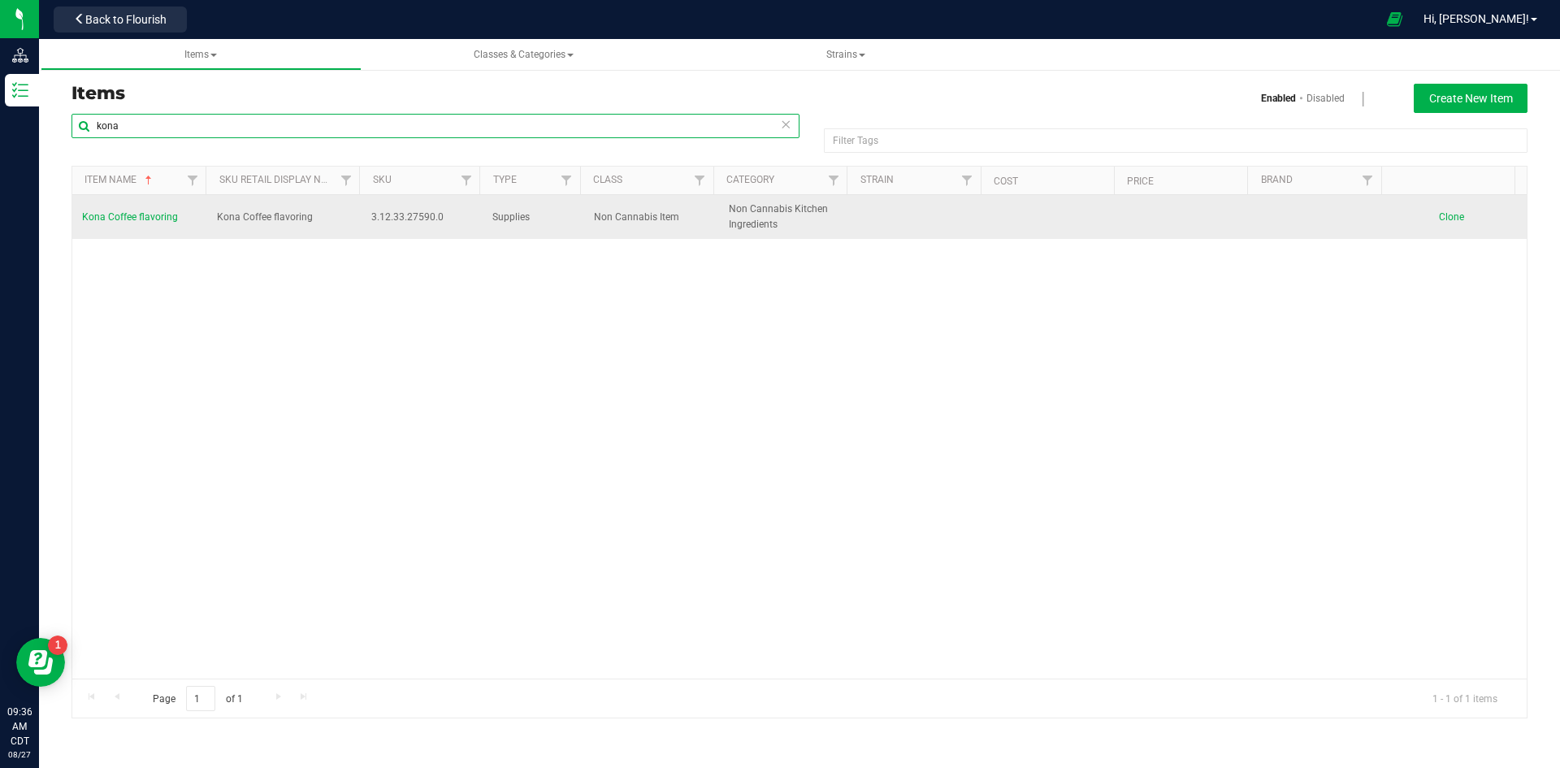
type input "kona"
click at [124, 215] on span "Kona Coffee flavoring" at bounding box center [130, 216] width 96 height 11
